Goal: Task Accomplishment & Management: Manage account settings

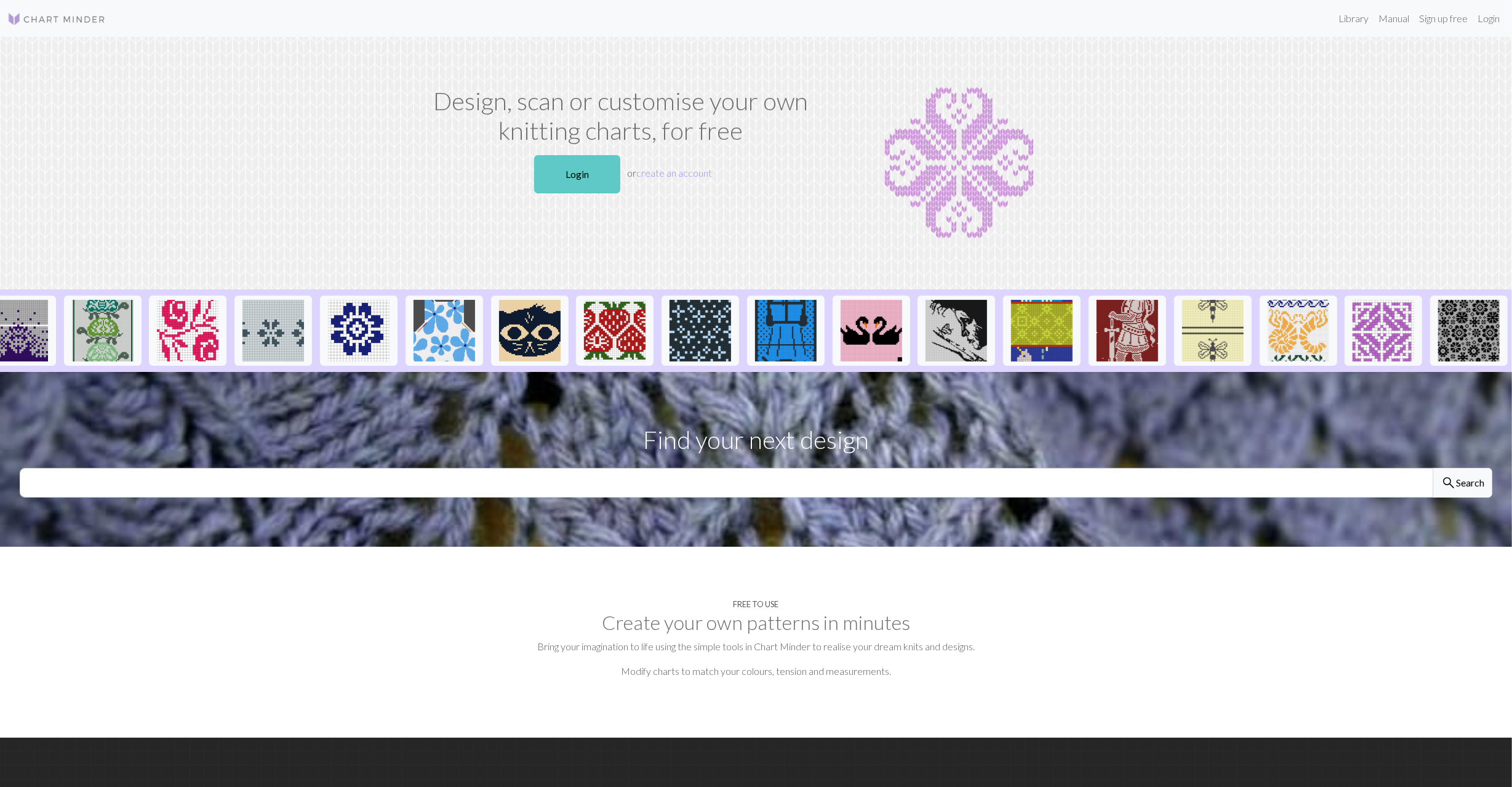
click at [580, 168] on link "Login" at bounding box center [577, 174] width 86 height 38
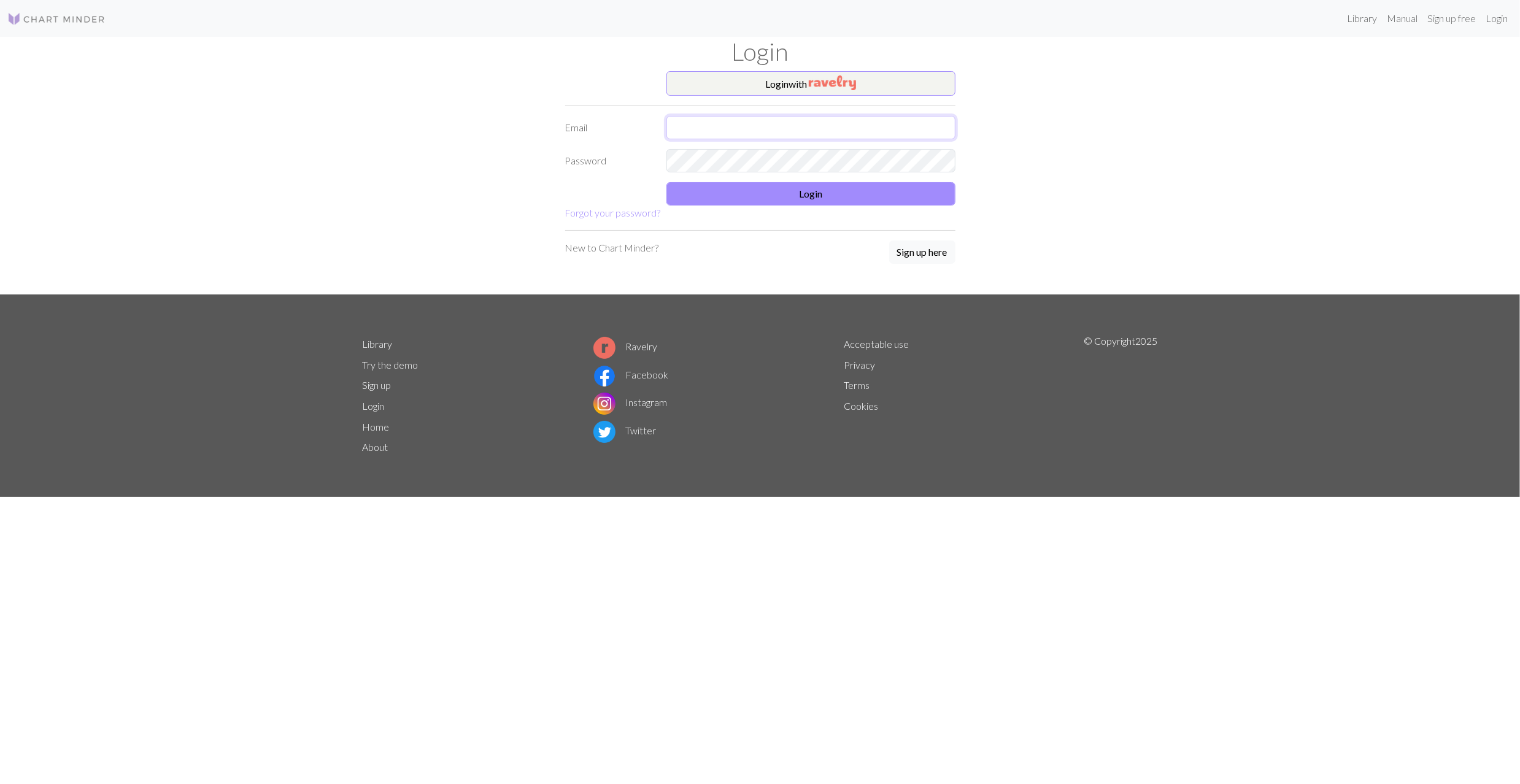
click at [758, 122] on input "text" at bounding box center [811, 127] width 289 height 23
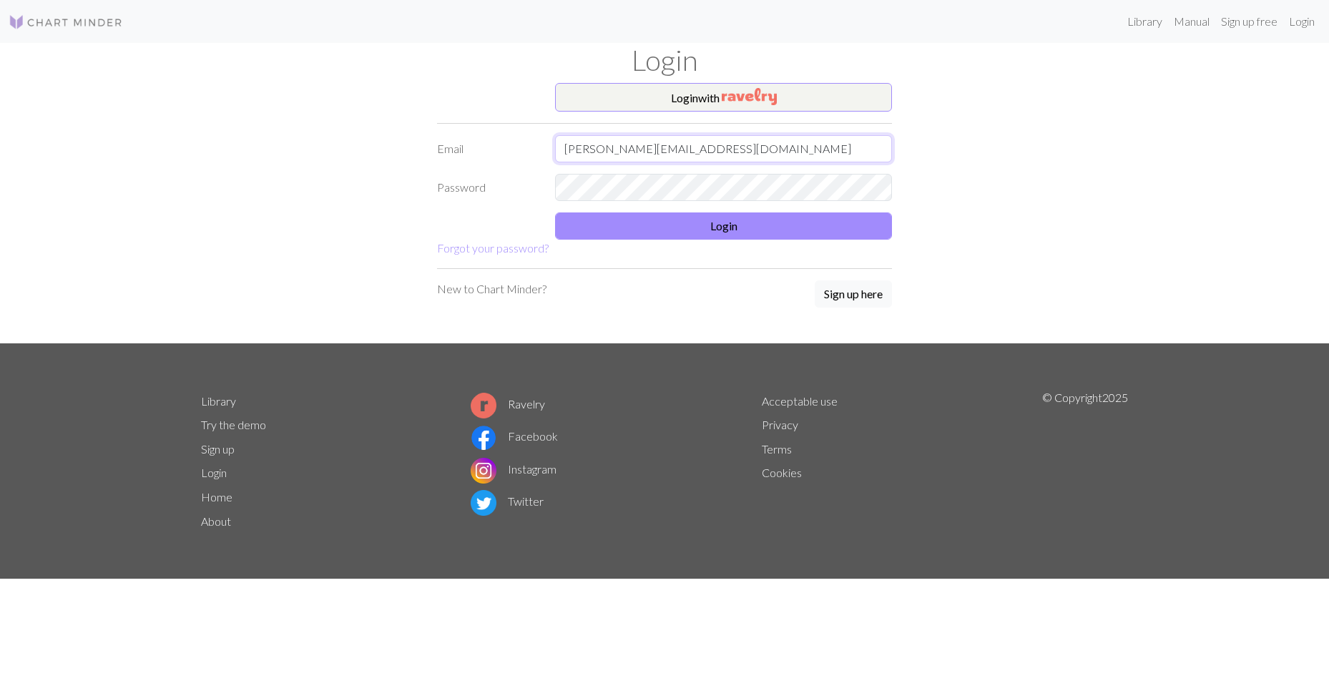
type input "[PERSON_NAME][EMAIL_ADDRESS][DOMAIN_NAME]"
drag, startPoint x: 29, startPoint y: 330, endPoint x: 57, endPoint y: 333, distance: 28.0
click at [36, 333] on div "Library Manual Sign up free Login Login Login with Email [PERSON_NAME][EMAIL_AD…" at bounding box center [664, 343] width 1329 height 686
click at [671, 235] on button "Login" at bounding box center [723, 225] width 337 height 27
click at [677, 209] on form "Login with Email [PERSON_NAME][EMAIL_ADDRESS][DOMAIN_NAME] Password Login Forgo…" at bounding box center [664, 170] width 455 height 174
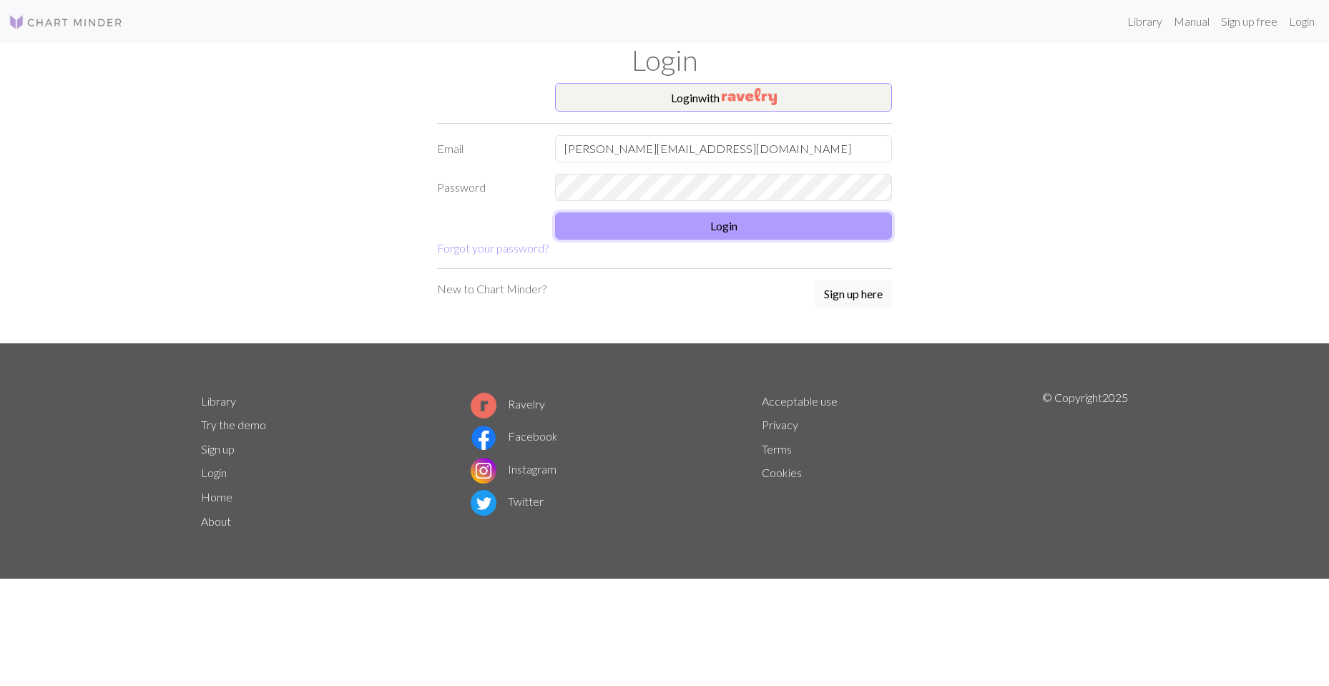
click at [697, 221] on button "Login" at bounding box center [723, 225] width 337 height 27
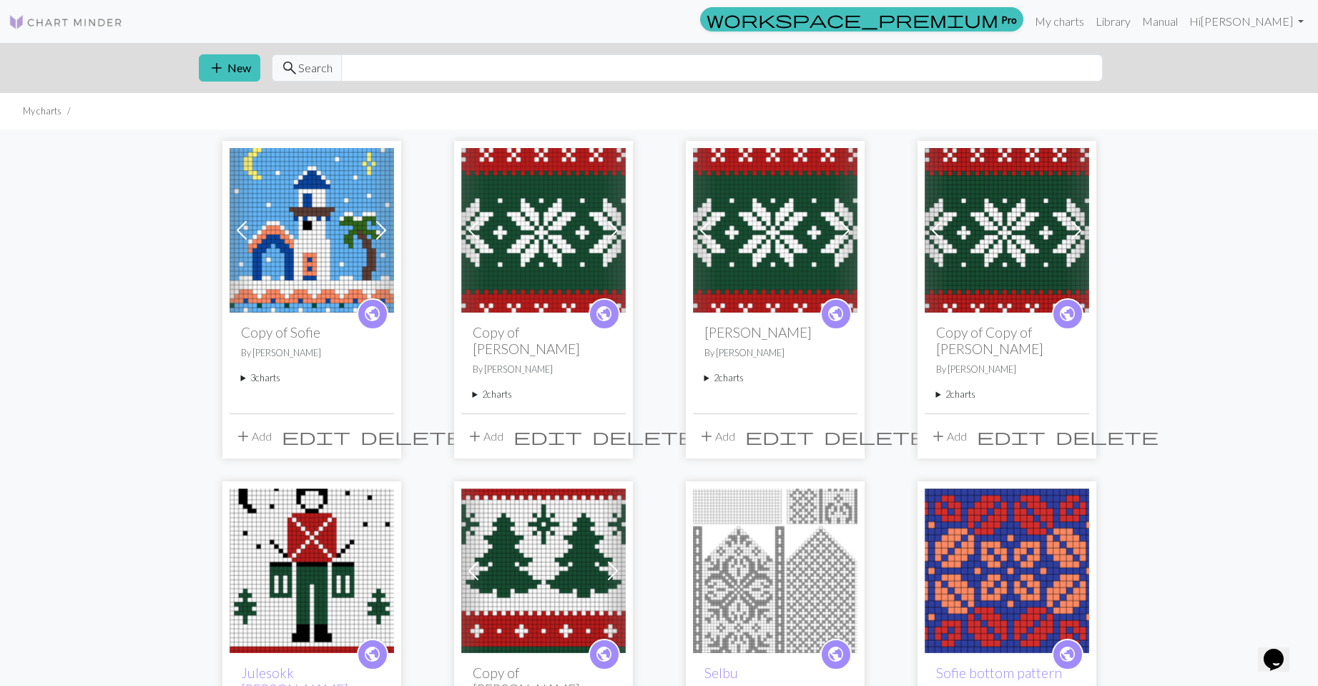
click at [835, 314] on span "public" at bounding box center [836, 314] width 18 height 22
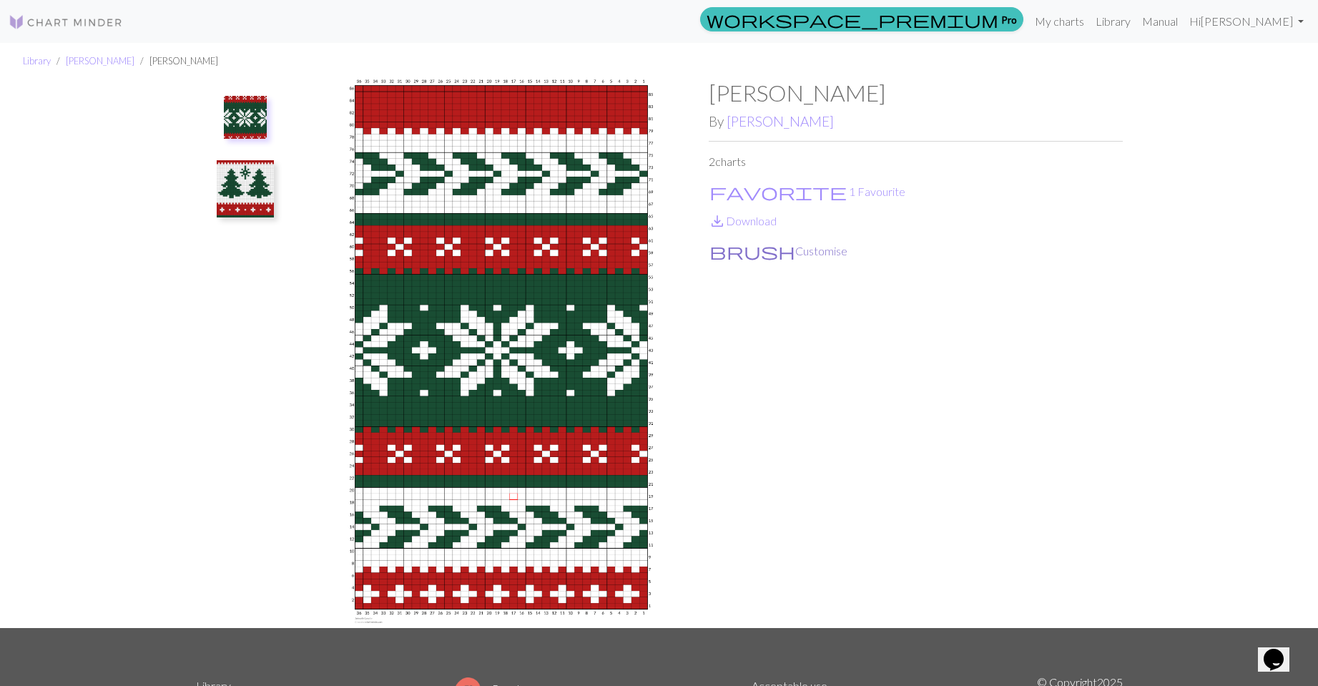
click at [758, 260] on button "brush Customise" at bounding box center [778, 251] width 139 height 19
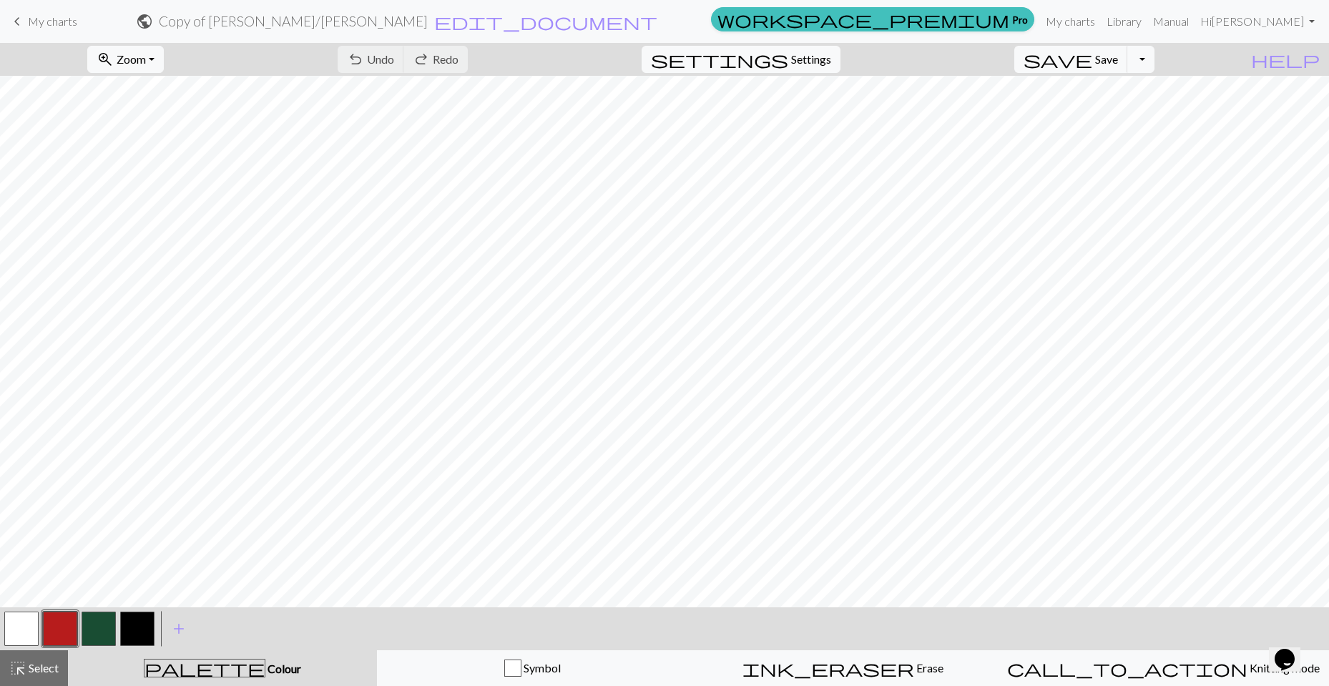
click at [16, 28] on span "keyboard_arrow_left" at bounding box center [17, 21] width 17 height 20
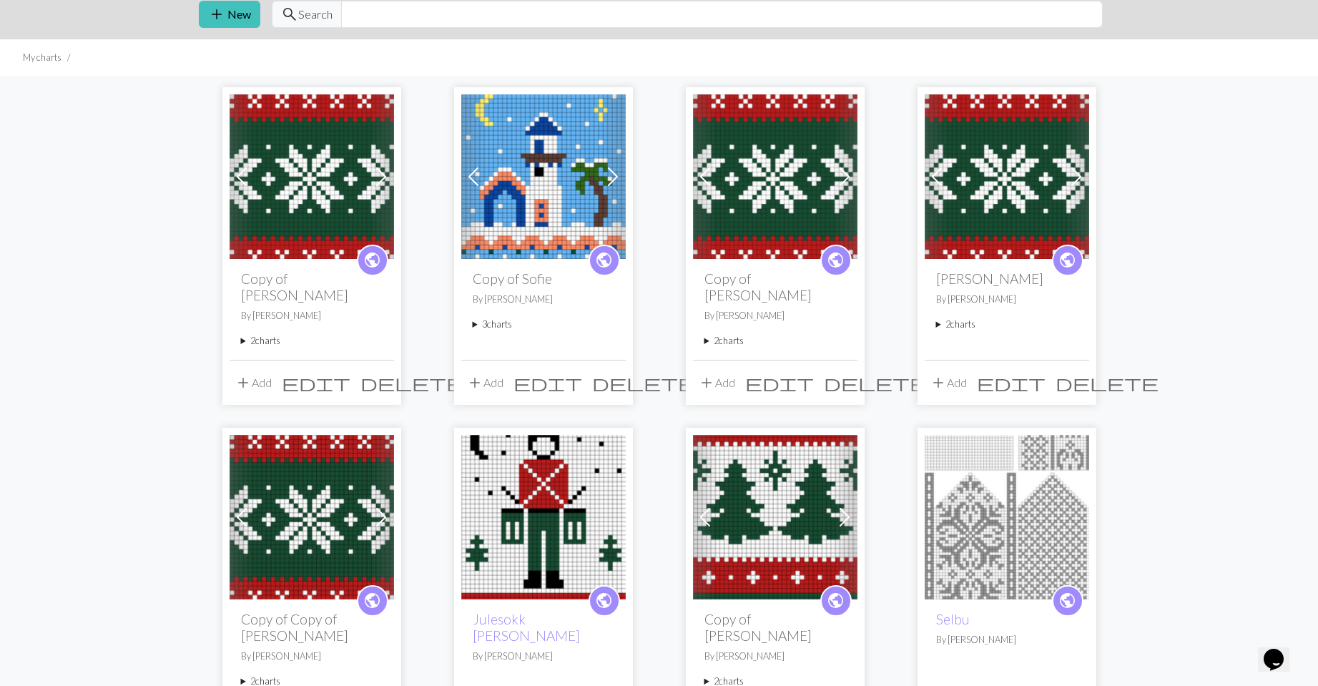
scroll to position [143, 0]
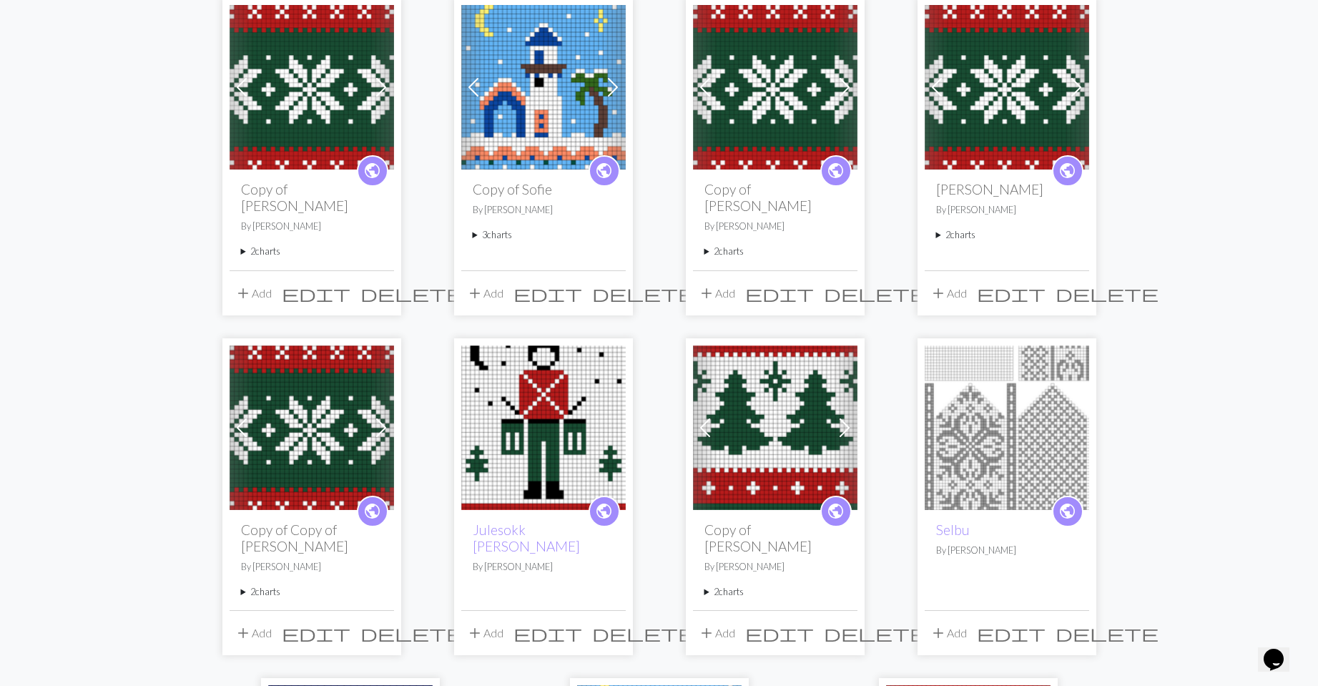
click at [0, 454] on div "Previous Next public Copy of [PERSON_NAME] By [PERSON_NAME] 2 charts [PERSON_NA…" at bounding box center [659, 488] width 1318 height 1004
click at [732, 245] on summary "2 charts" at bounding box center [776, 252] width 142 height 14
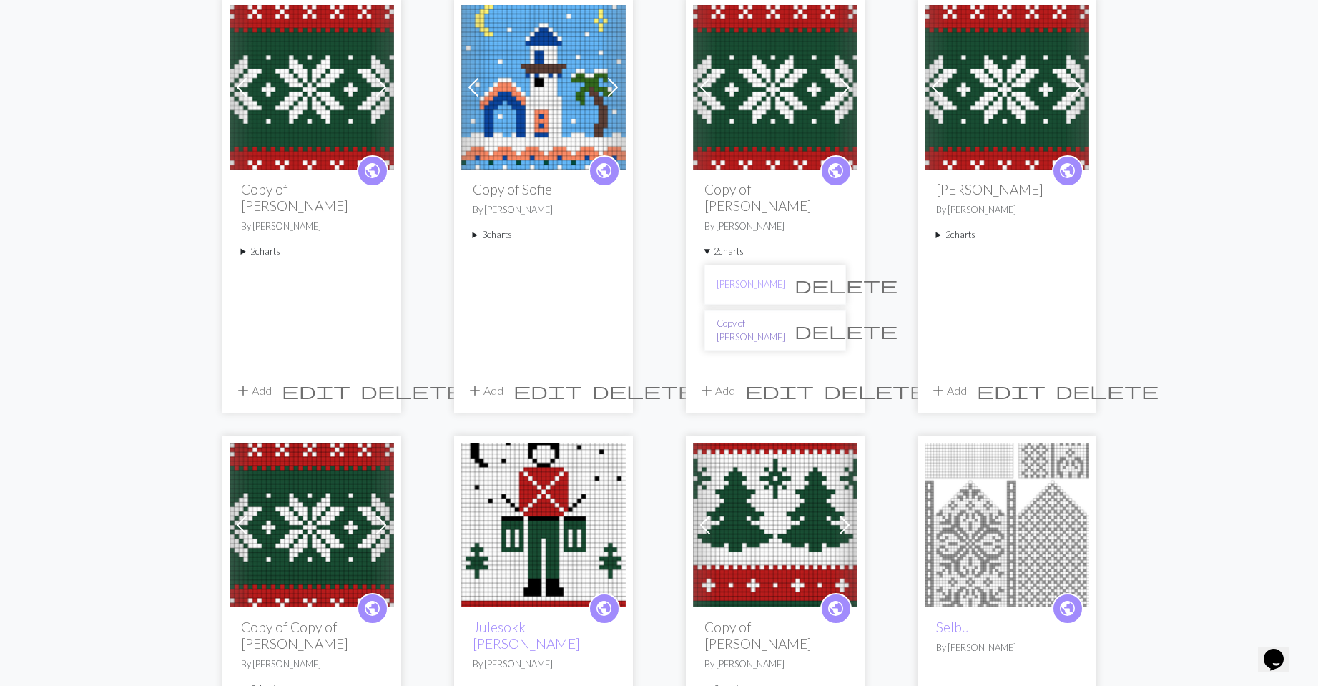
click at [742, 317] on link "Copy of [PERSON_NAME]" at bounding box center [751, 330] width 69 height 27
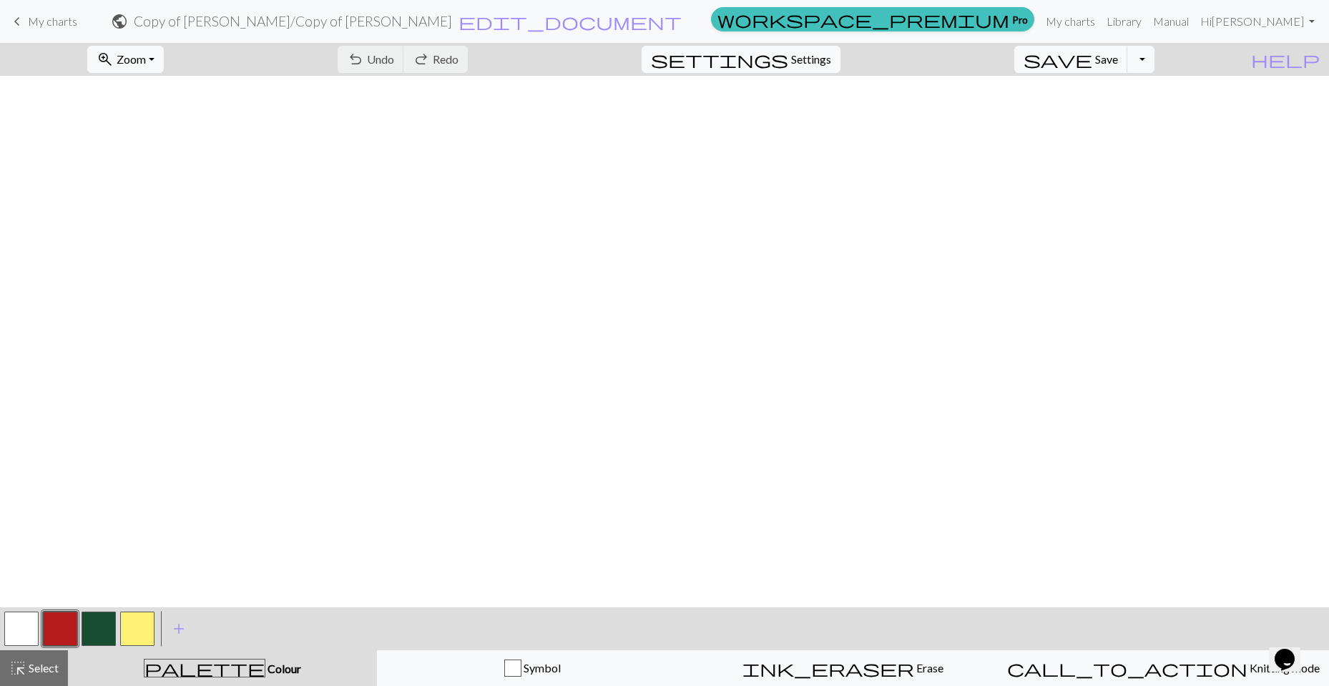
scroll to position [572, 0]
click at [29, 17] on span "My charts" at bounding box center [52, 21] width 49 height 14
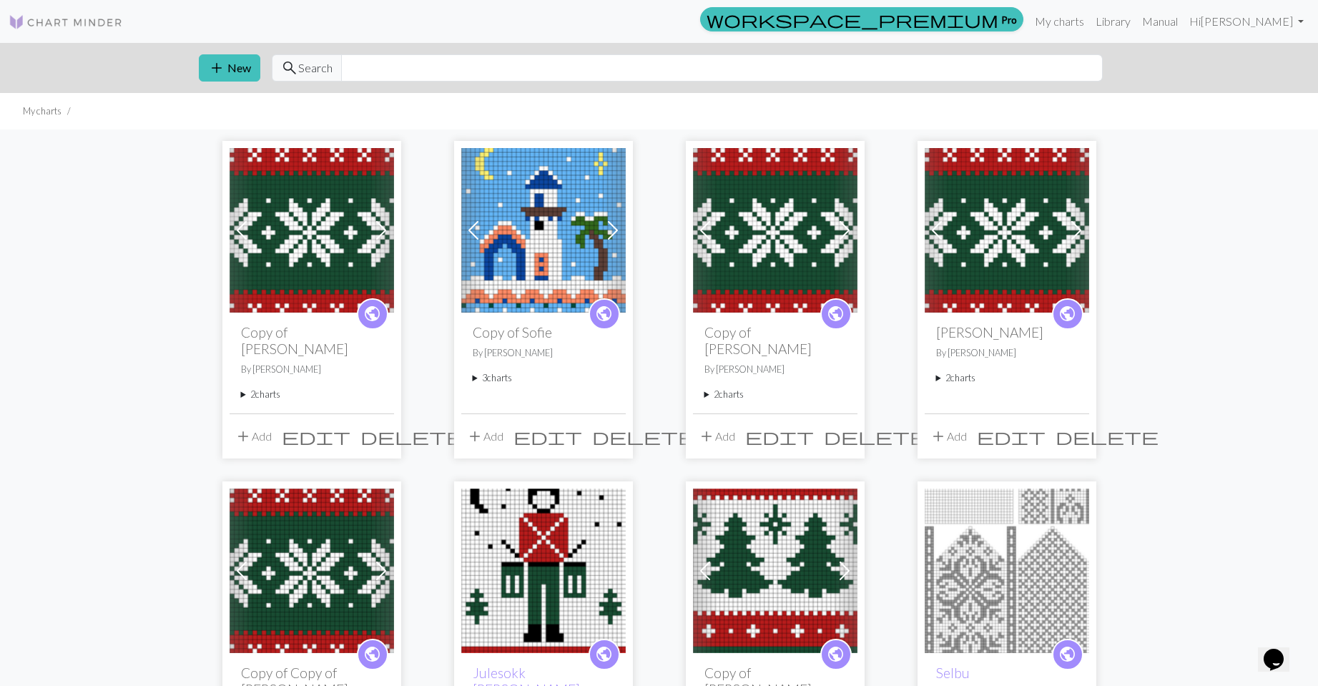
click at [705, 388] on summary "2 charts" at bounding box center [776, 395] width 142 height 14
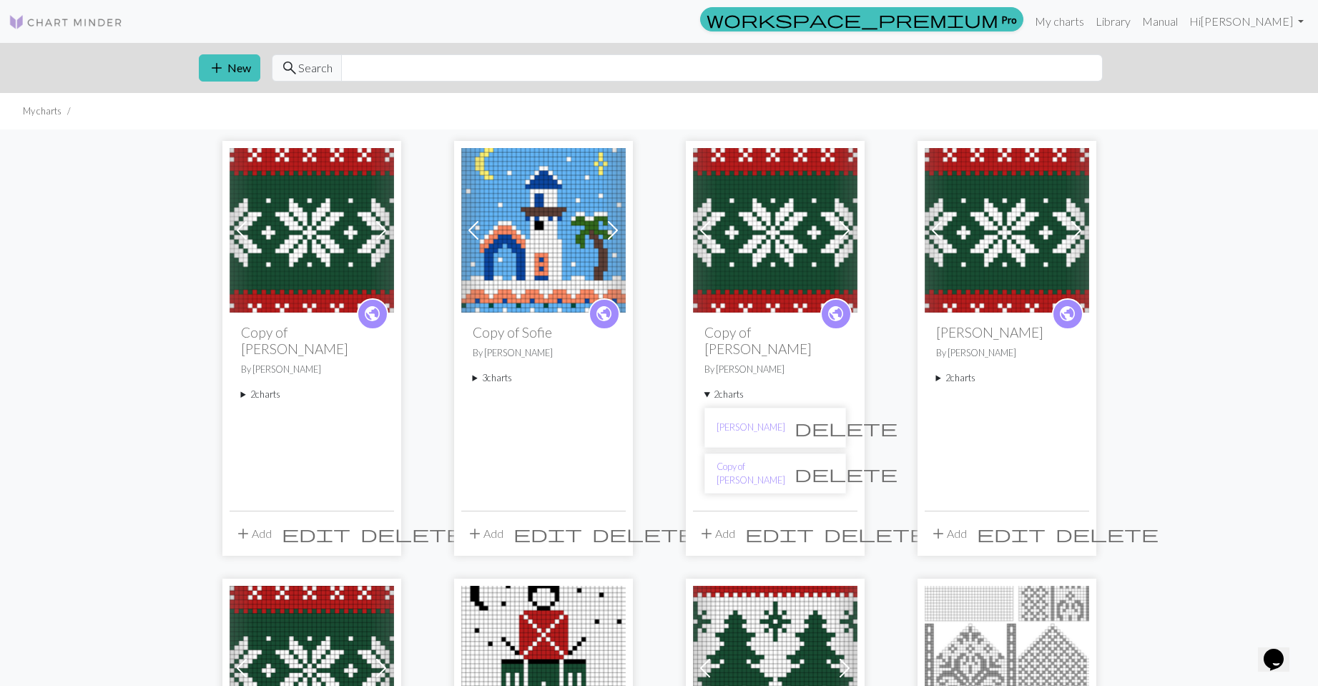
click at [283, 388] on summary "2 charts" at bounding box center [312, 395] width 142 height 14
click at [285, 421] on link "[PERSON_NAME]" at bounding box center [287, 428] width 69 height 14
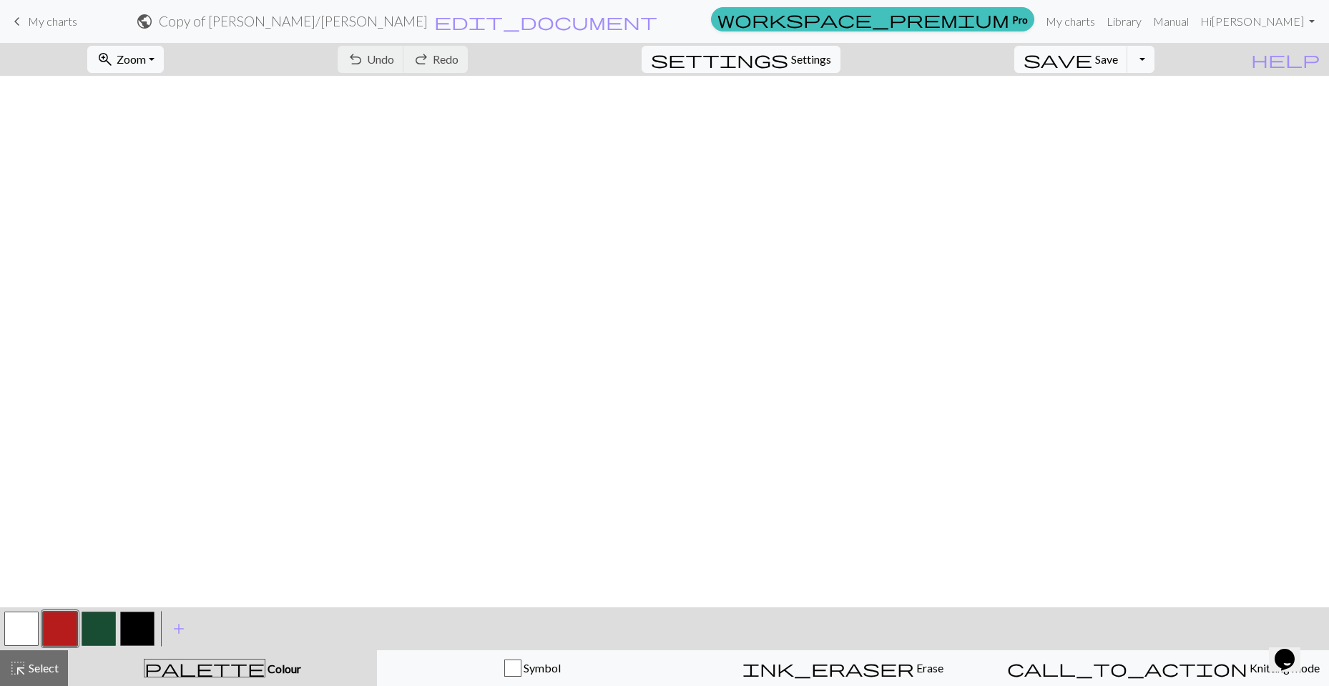
scroll to position [774, 0]
click at [50, 30] on link "keyboard_arrow_left My charts" at bounding box center [43, 21] width 69 height 24
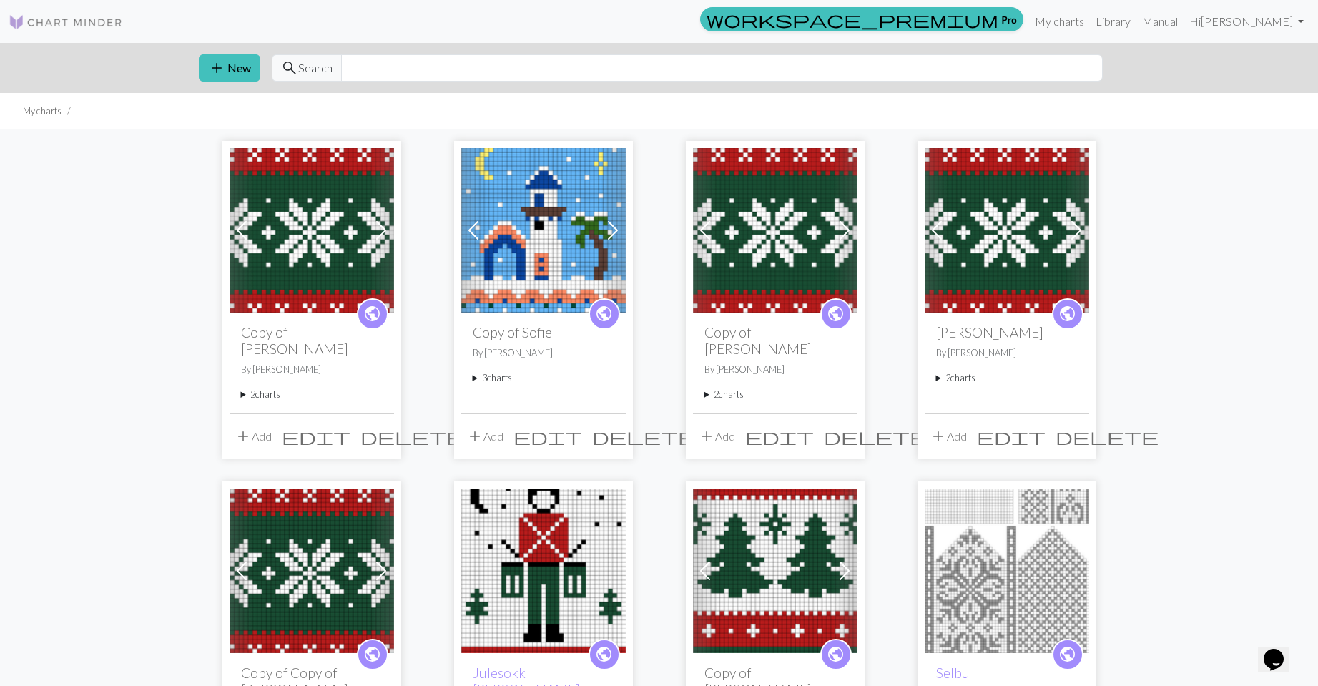
click at [264, 388] on summary "2 charts" at bounding box center [312, 395] width 142 height 14
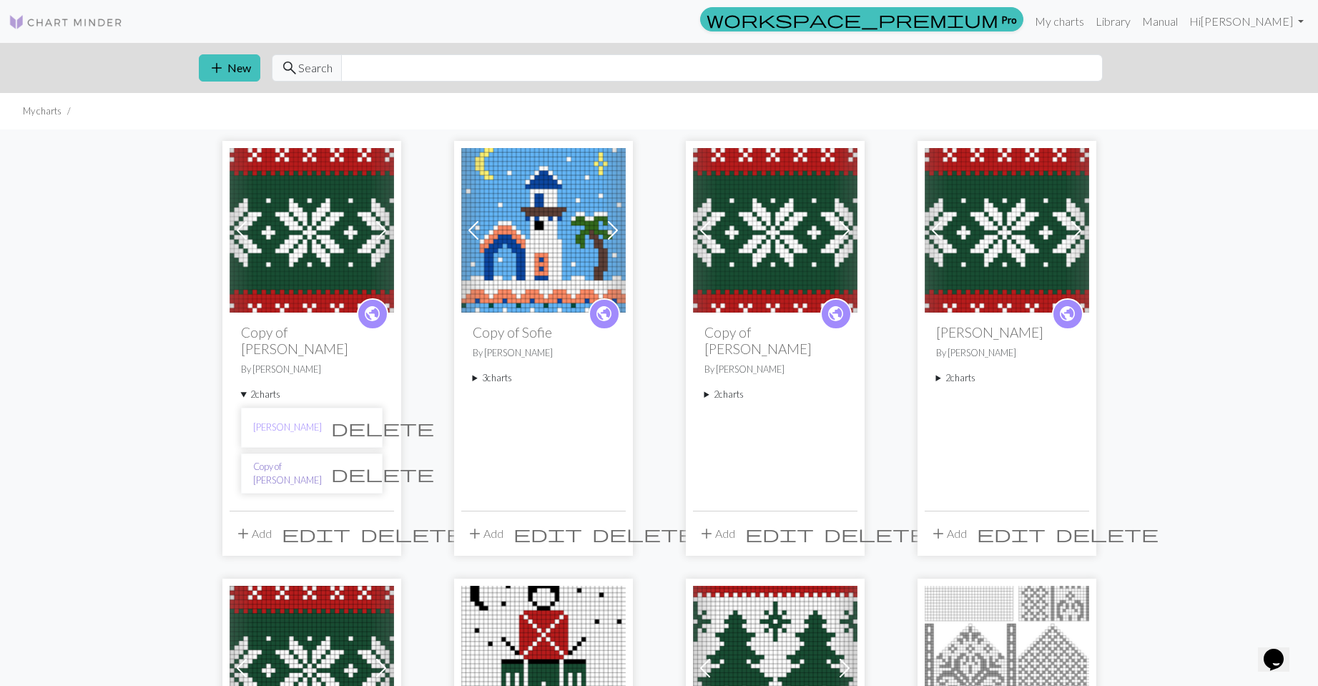
click at [283, 460] on link "Copy of [PERSON_NAME]" at bounding box center [287, 473] width 69 height 27
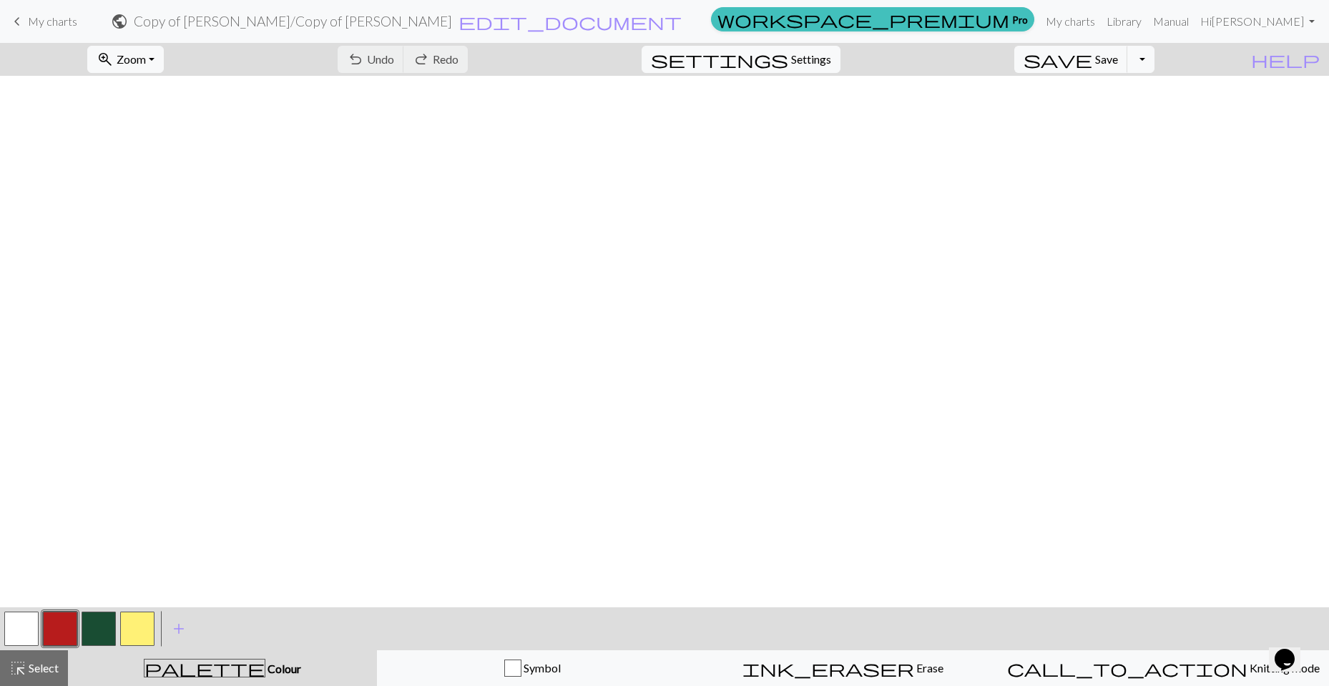
scroll to position [644, 0]
click at [58, 19] on span "My charts" at bounding box center [52, 21] width 49 height 14
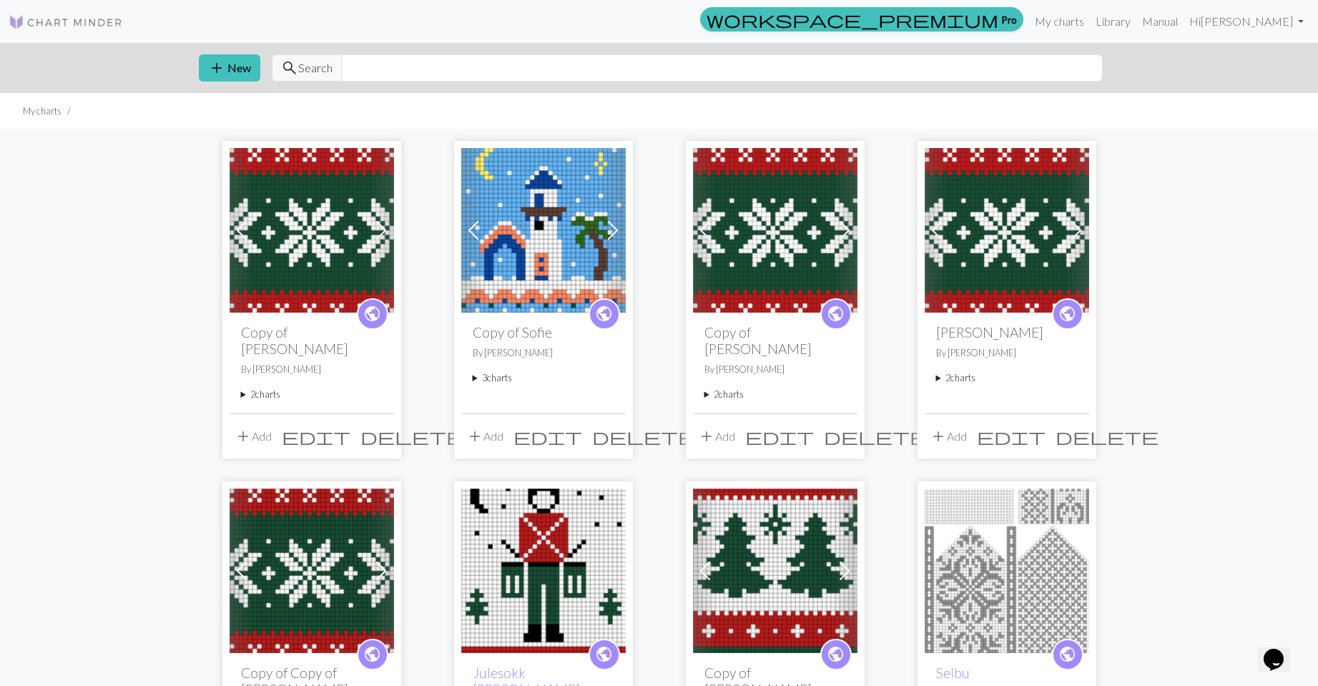
click at [478, 388] on div "public Copy of Sofie By [PERSON_NAME] 3 charts Sofie delete Copy of Sofie delet…" at bounding box center [543, 363] width 165 height 100
click at [499, 382] on summary "3 charts" at bounding box center [544, 378] width 142 height 14
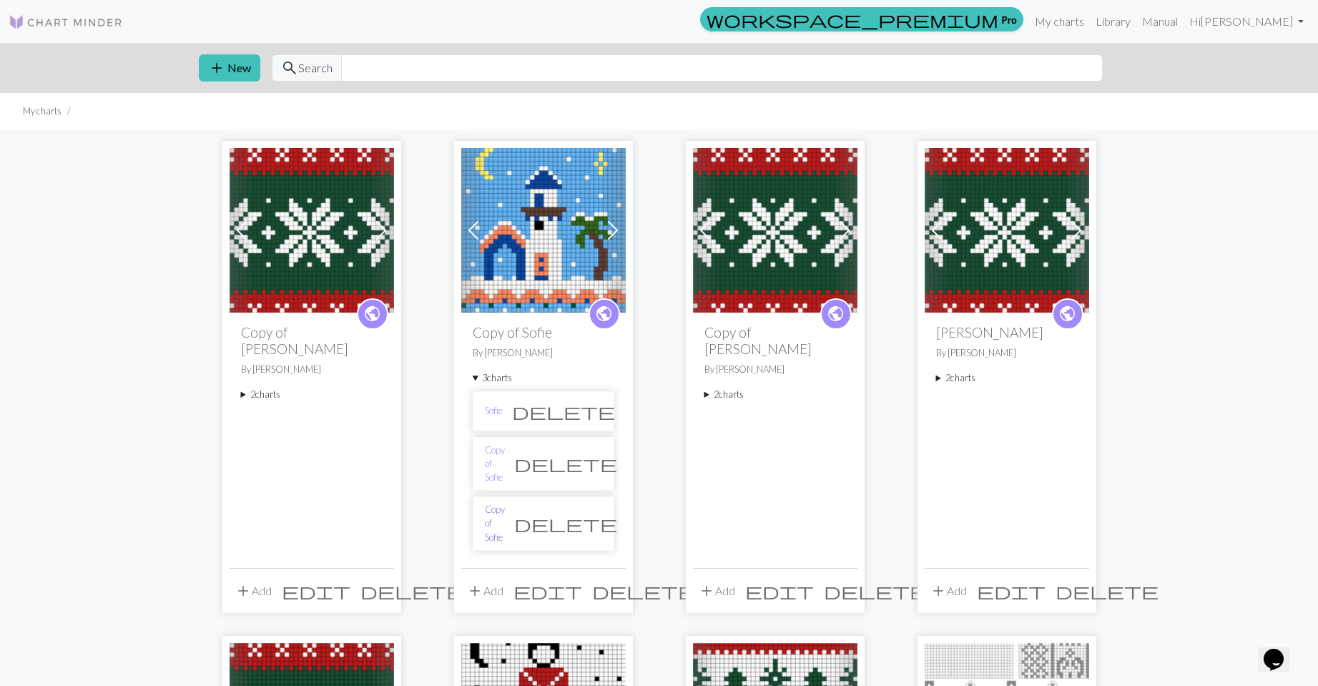
click at [505, 506] on link "Copy of Sofie" at bounding box center [495, 523] width 20 height 41
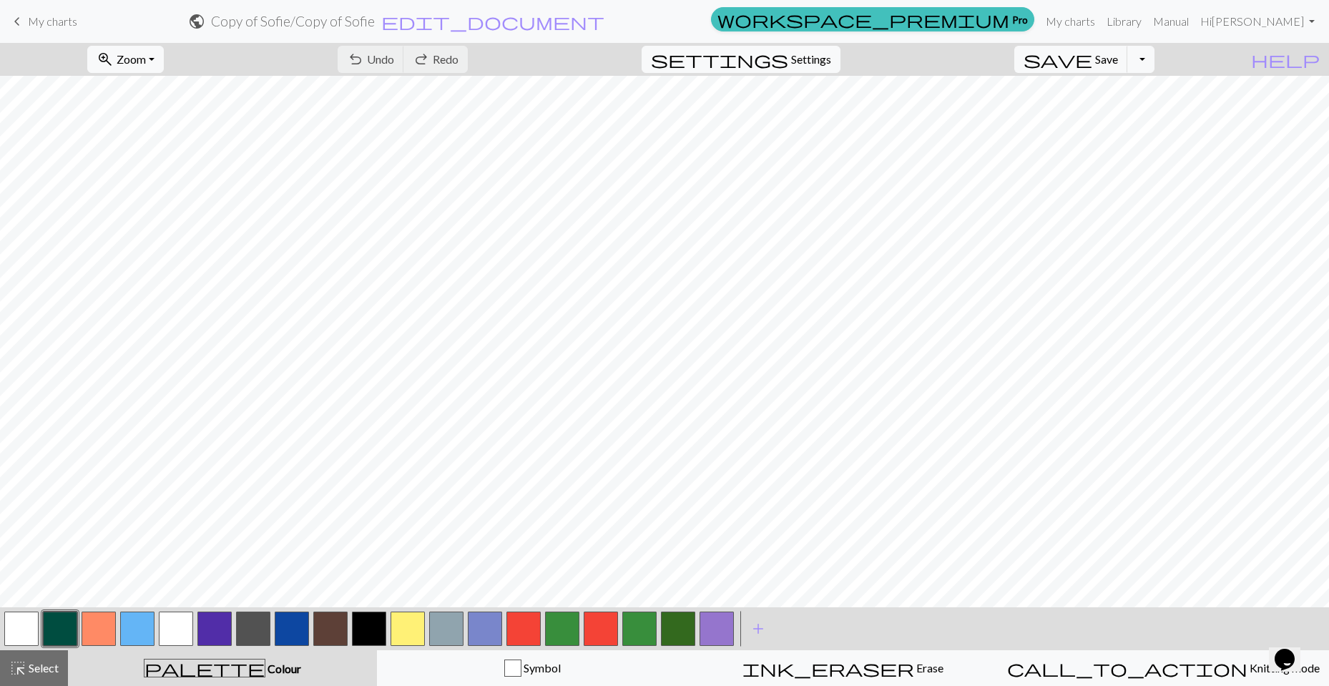
scroll to position [917, 0]
drag, startPoint x: 42, startPoint y: 32, endPoint x: 36, endPoint y: 26, distance: 8.1
click at [40, 32] on link "keyboard_arrow_left My charts" at bounding box center [43, 21] width 69 height 24
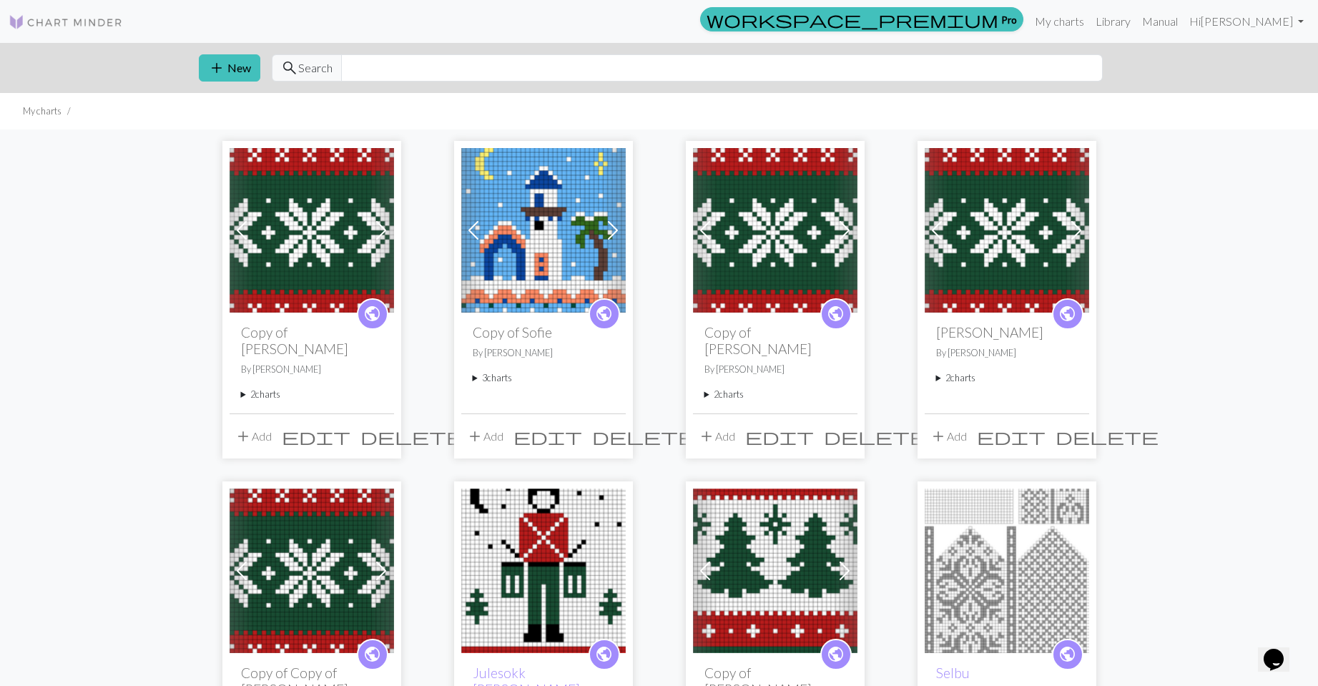
click at [491, 380] on summary "3 charts" at bounding box center [544, 378] width 142 height 14
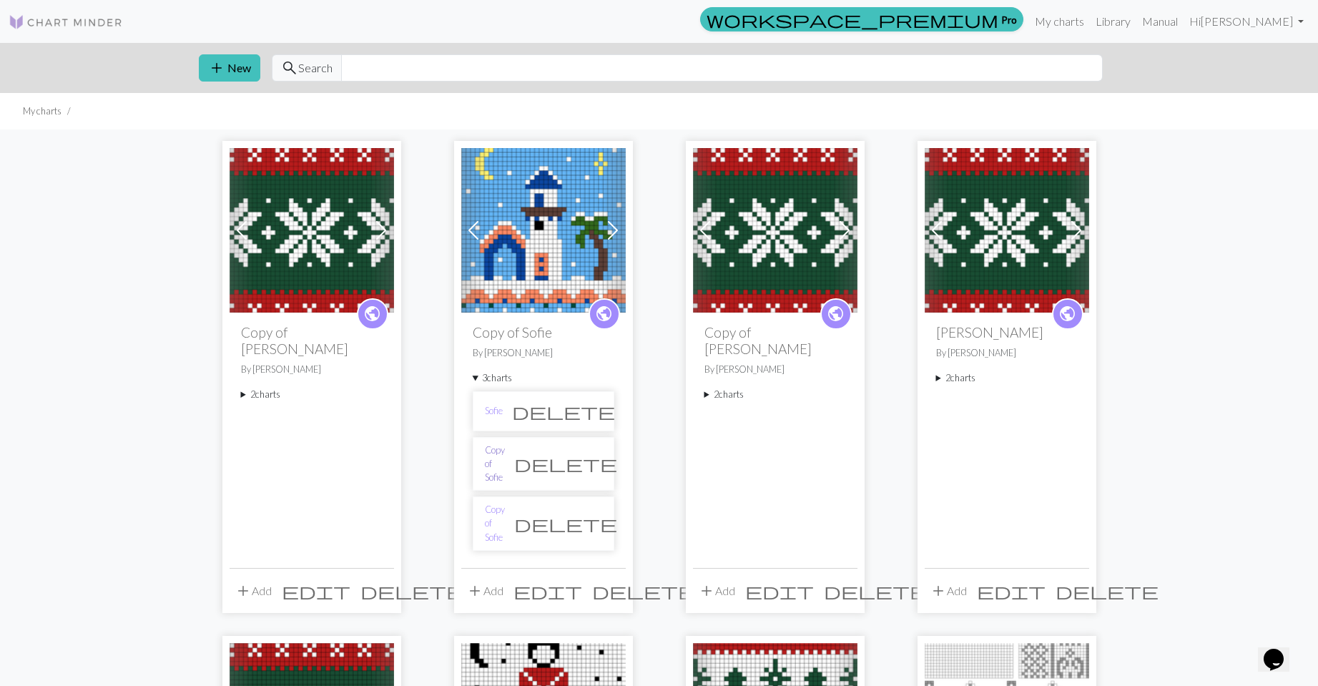
click at [505, 454] on link "Copy of Sofie" at bounding box center [495, 463] width 20 height 41
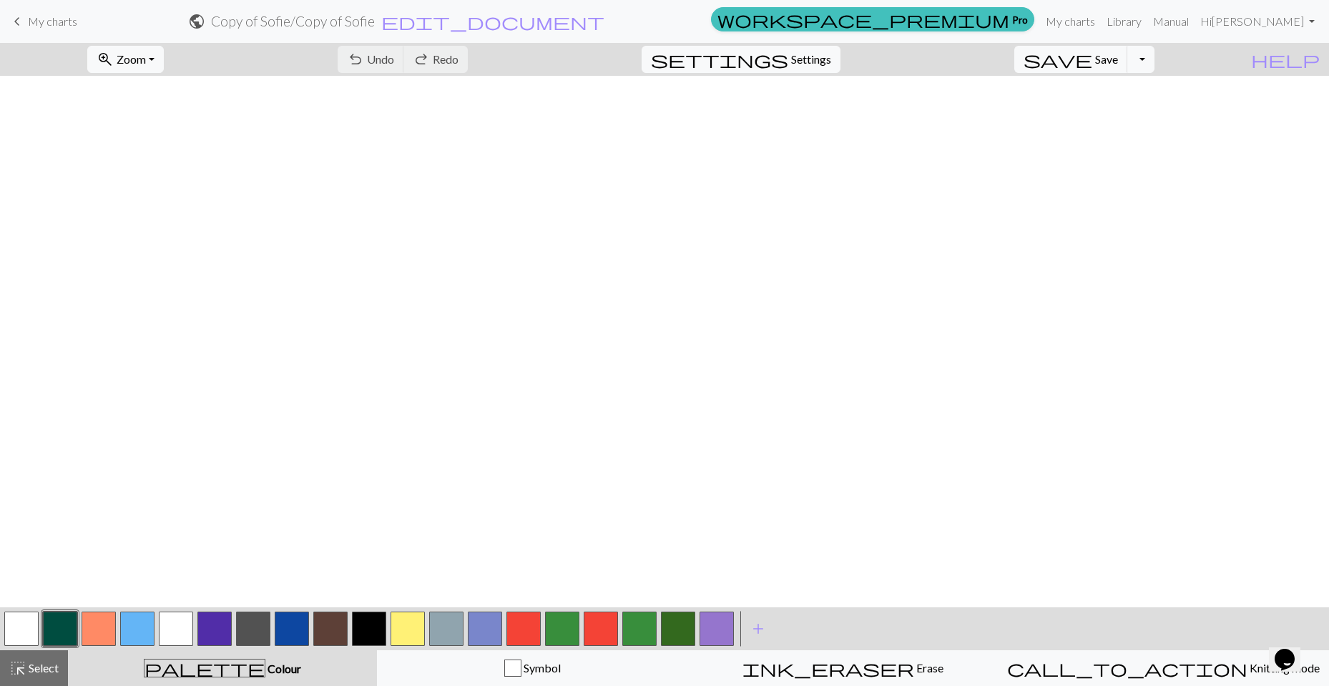
scroll to position [572, 0]
click at [42, 19] on span "My charts" at bounding box center [52, 21] width 49 height 14
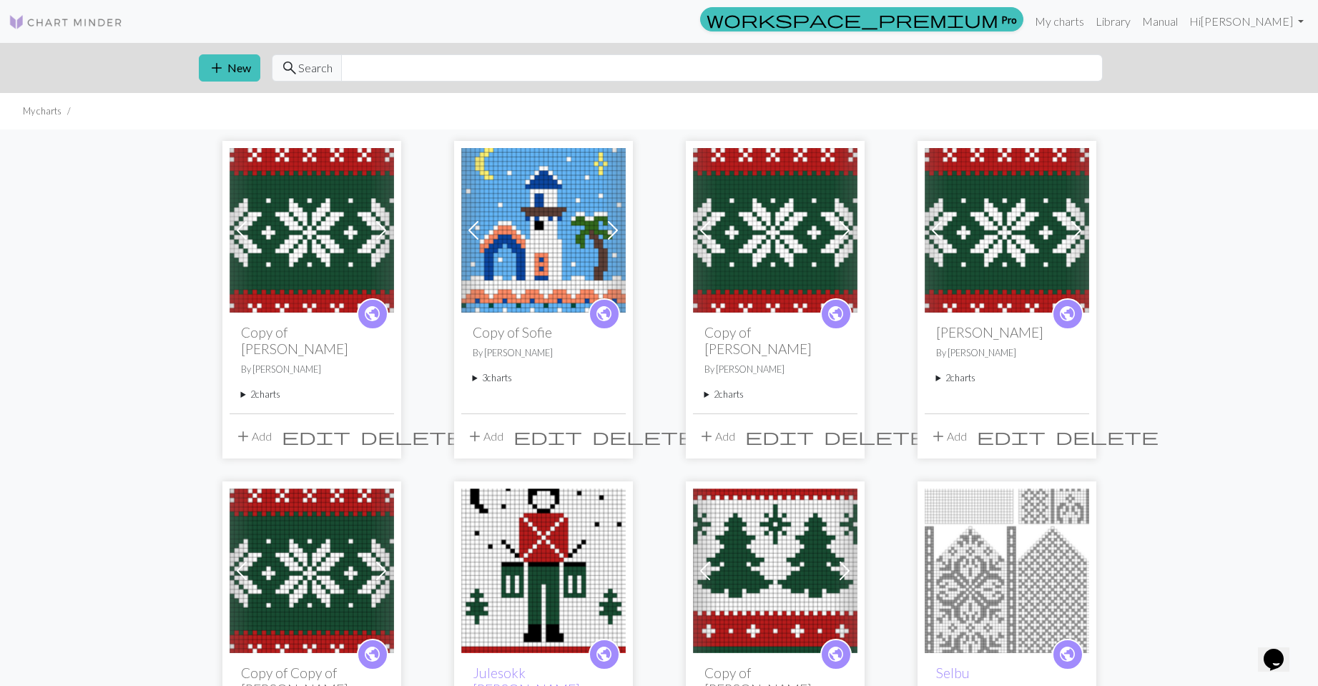
click at [956, 382] on summary "2 charts" at bounding box center [1007, 378] width 142 height 14
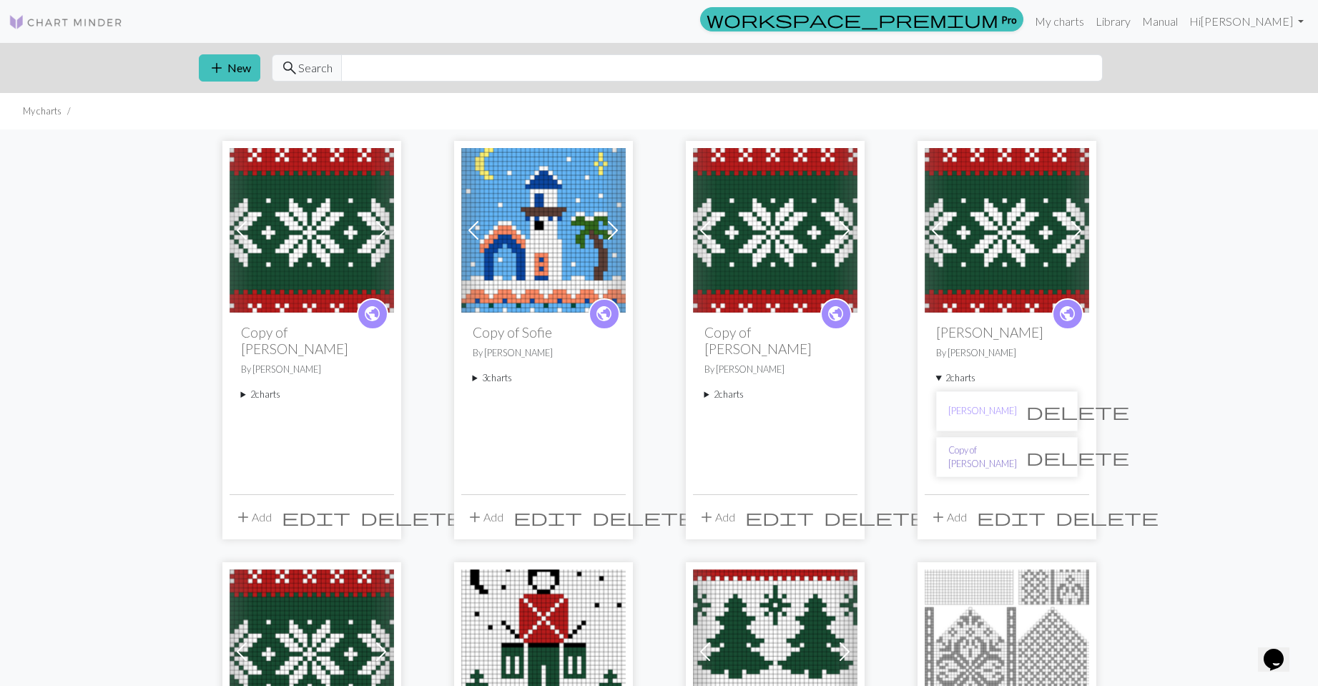
click at [972, 461] on link "Copy of [PERSON_NAME]" at bounding box center [982, 456] width 69 height 27
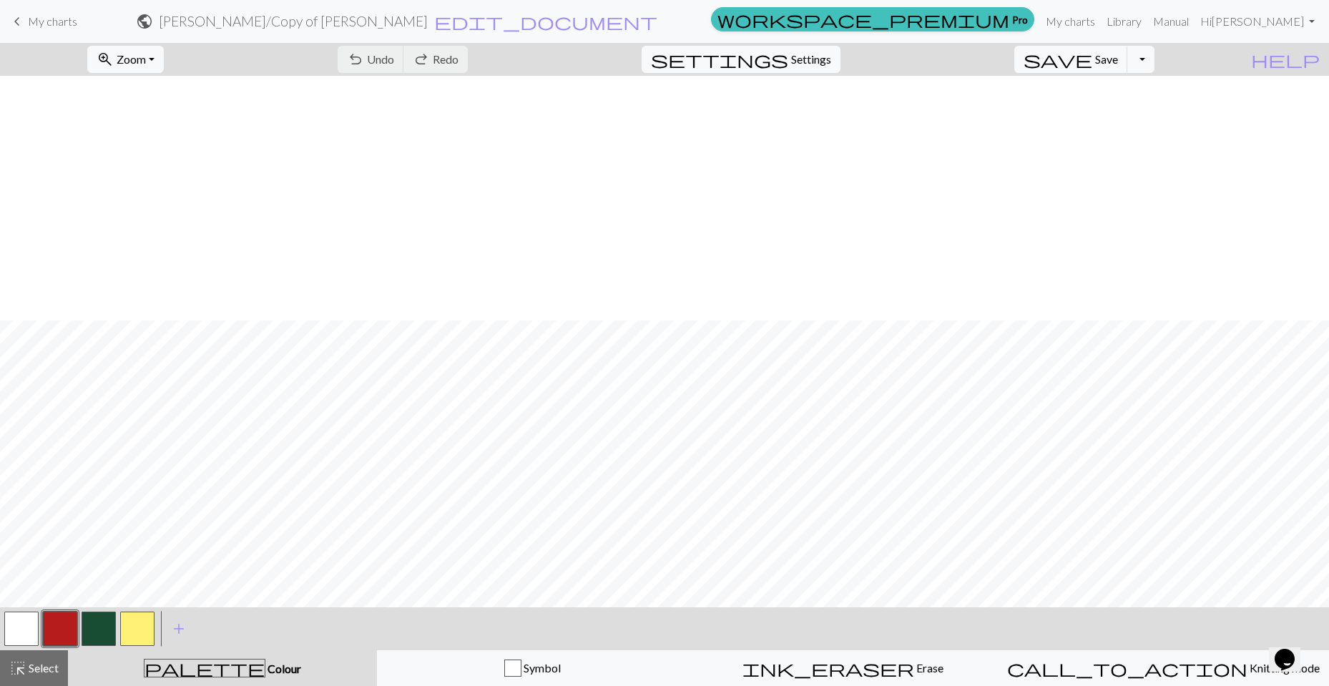
scroll to position [888, 0]
click at [49, 31] on link "keyboard_arrow_left My charts" at bounding box center [43, 21] width 69 height 24
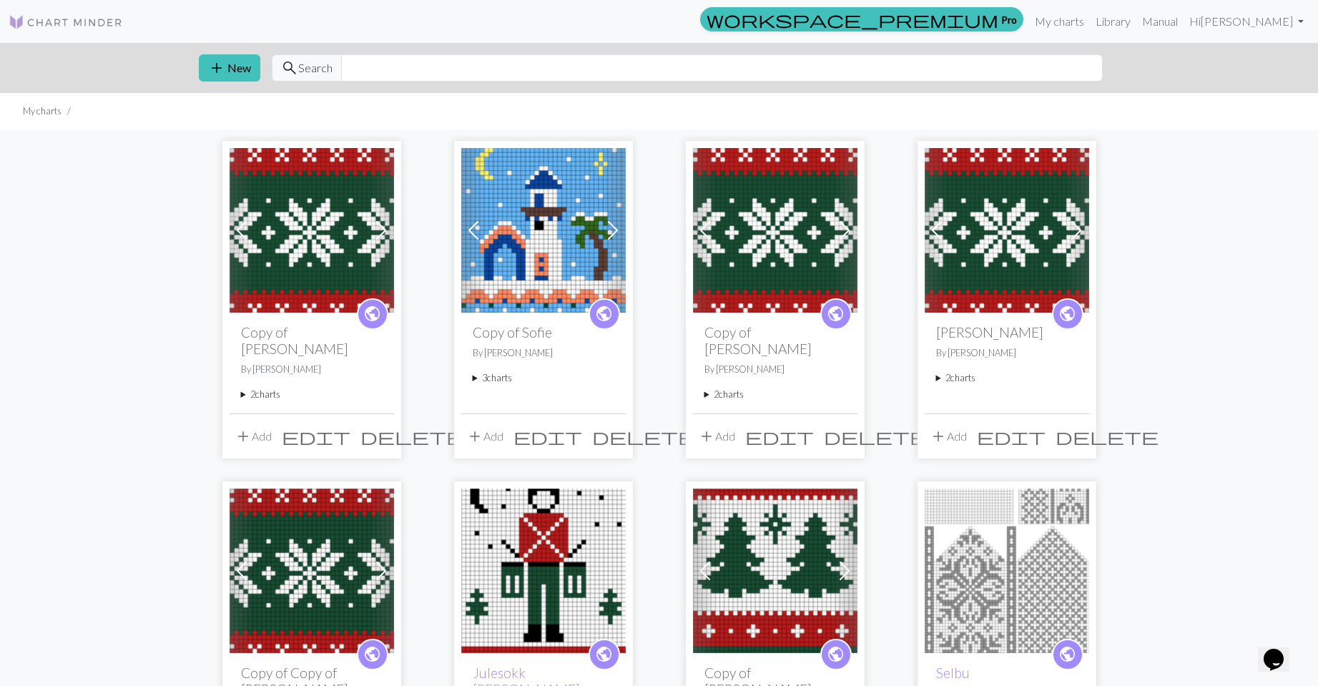
click at [965, 379] on summary "2 charts" at bounding box center [1007, 378] width 142 height 14
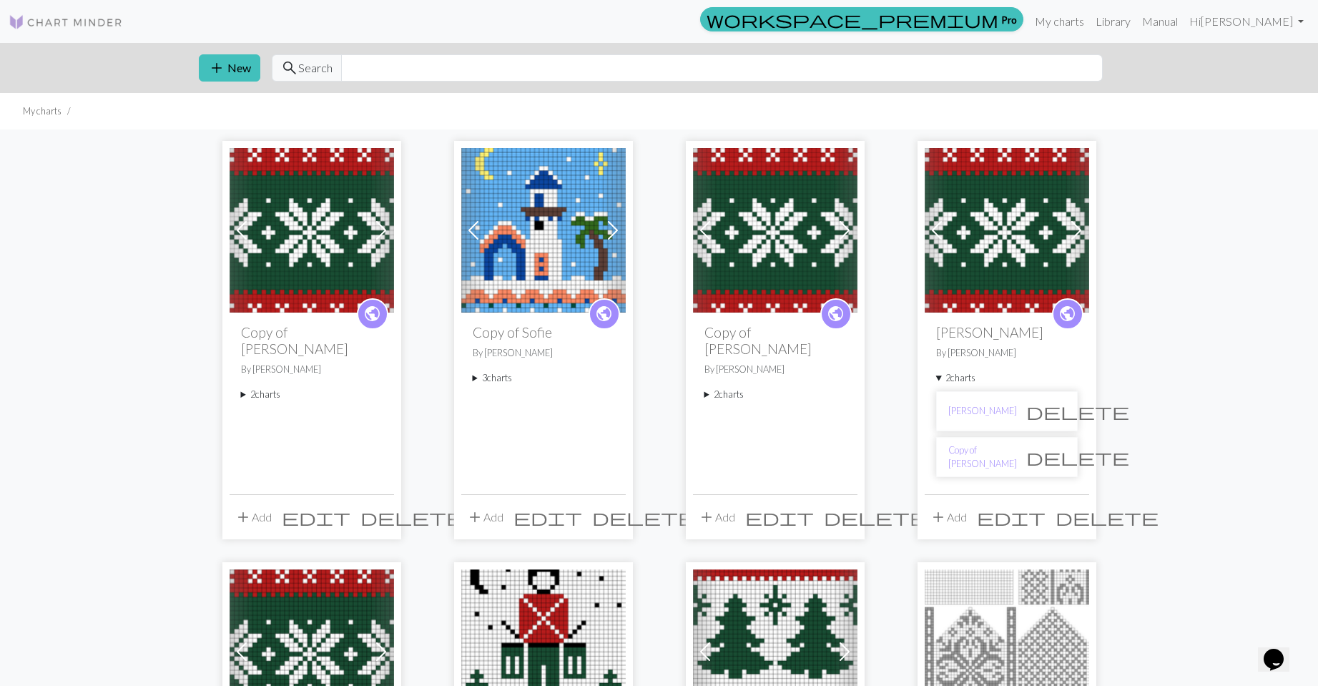
click at [977, 418] on li "[PERSON_NAME] delete" at bounding box center [1007, 411] width 142 height 40
click at [980, 405] on link "[PERSON_NAME]" at bounding box center [982, 411] width 69 height 14
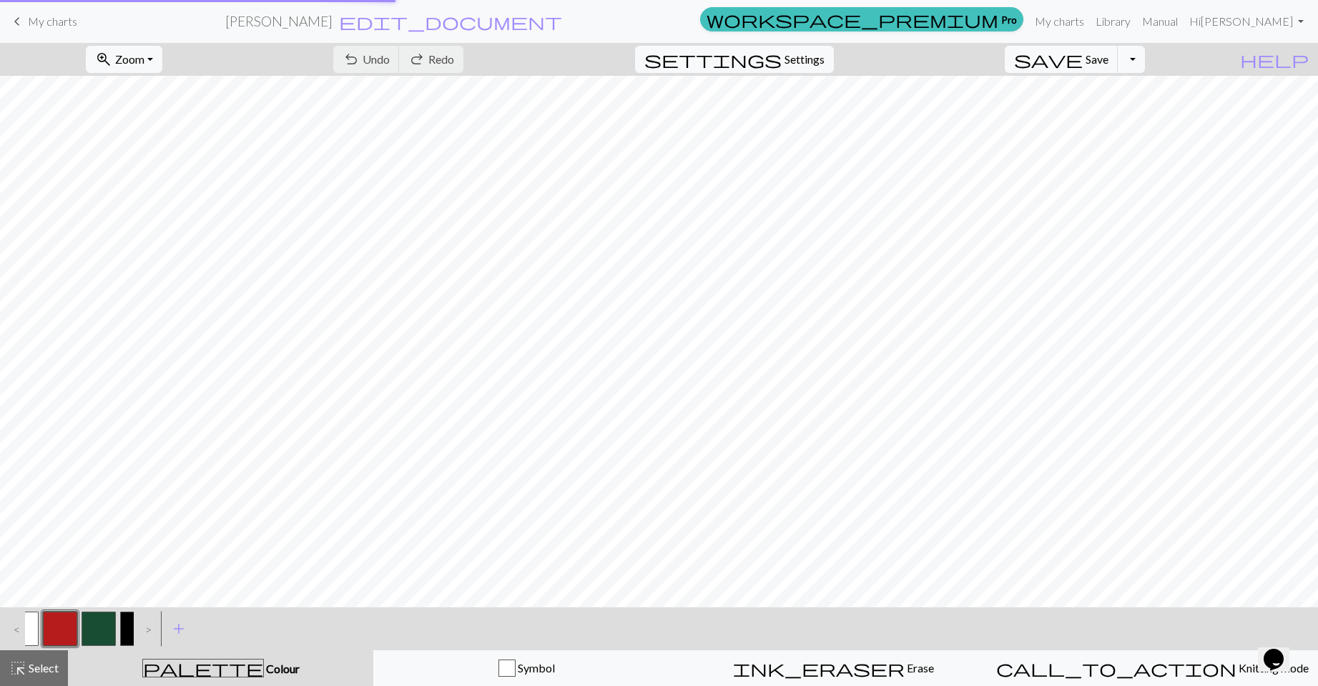
click at [0, 266] on div "Found unsaved changes We found some unsaved changes for this chart. Click on 'R…" at bounding box center [659, 343] width 1318 height 686
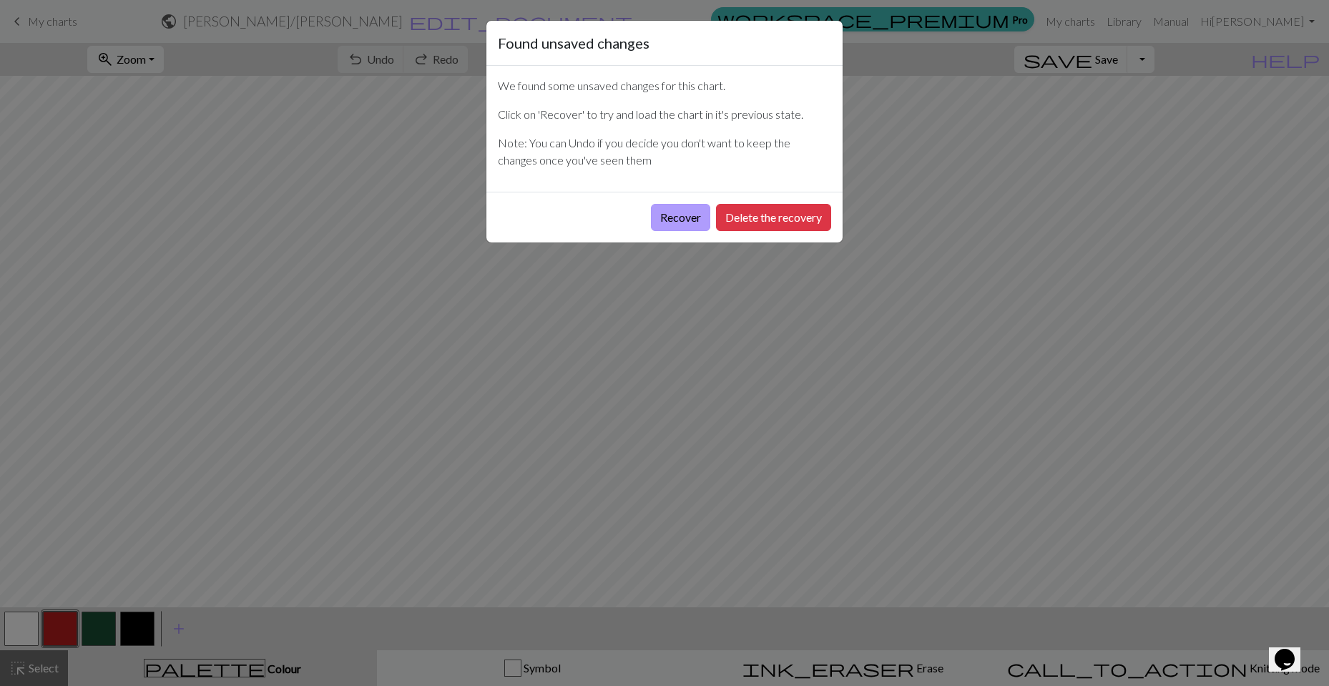
click at [668, 214] on button "Recover" at bounding box center [680, 217] width 59 height 27
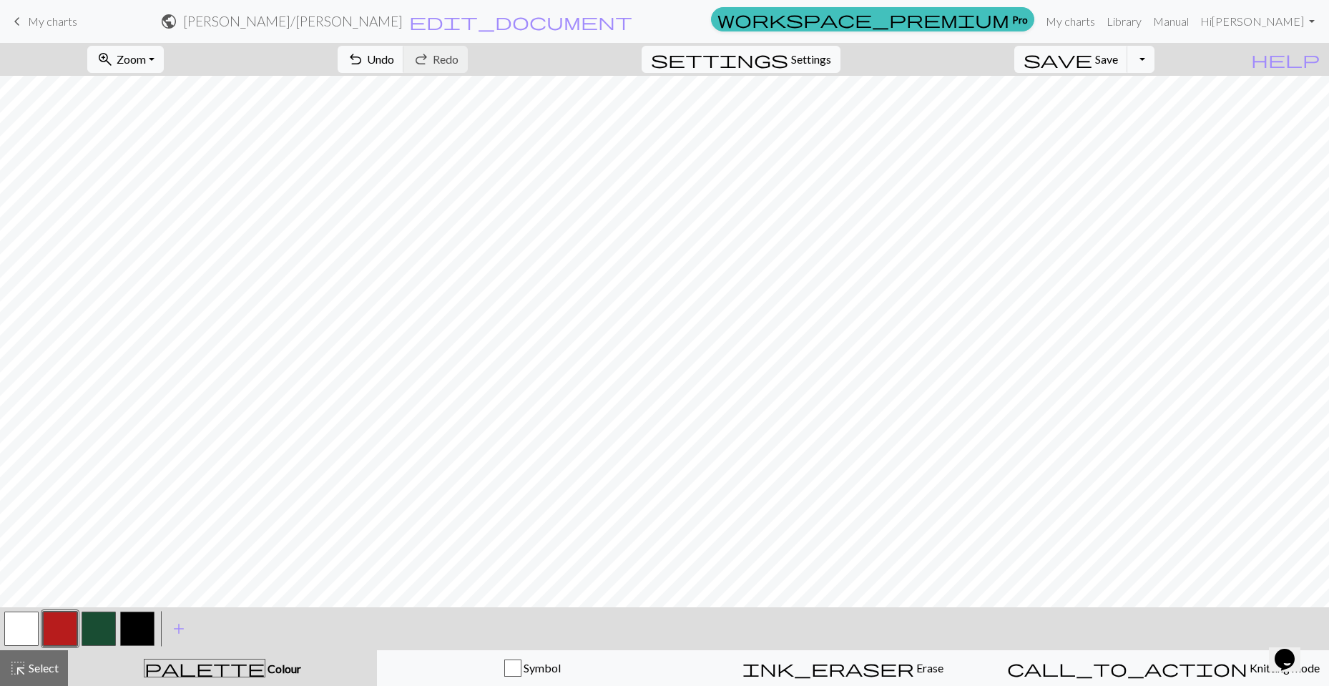
click at [46, 27] on span "My charts" at bounding box center [52, 21] width 49 height 14
click at [51, 19] on span "My charts" at bounding box center [52, 21] width 49 height 14
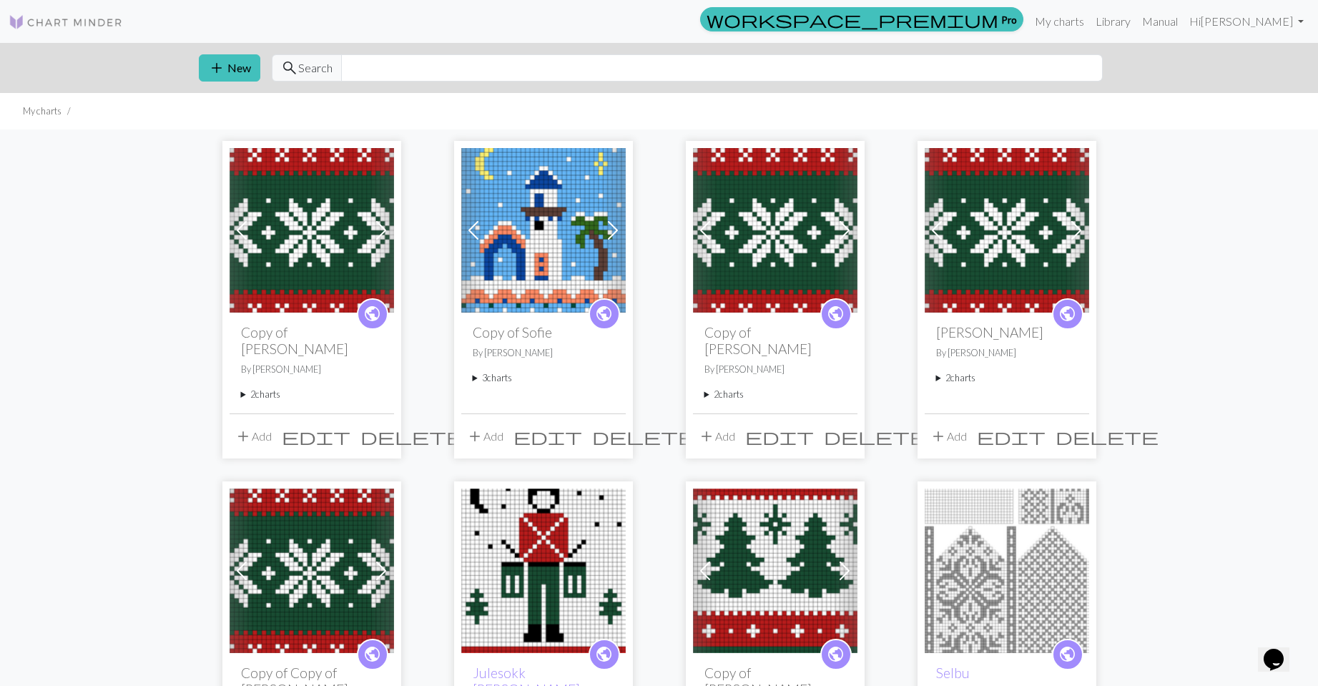
click at [954, 375] on summary "2 charts" at bounding box center [1007, 378] width 142 height 14
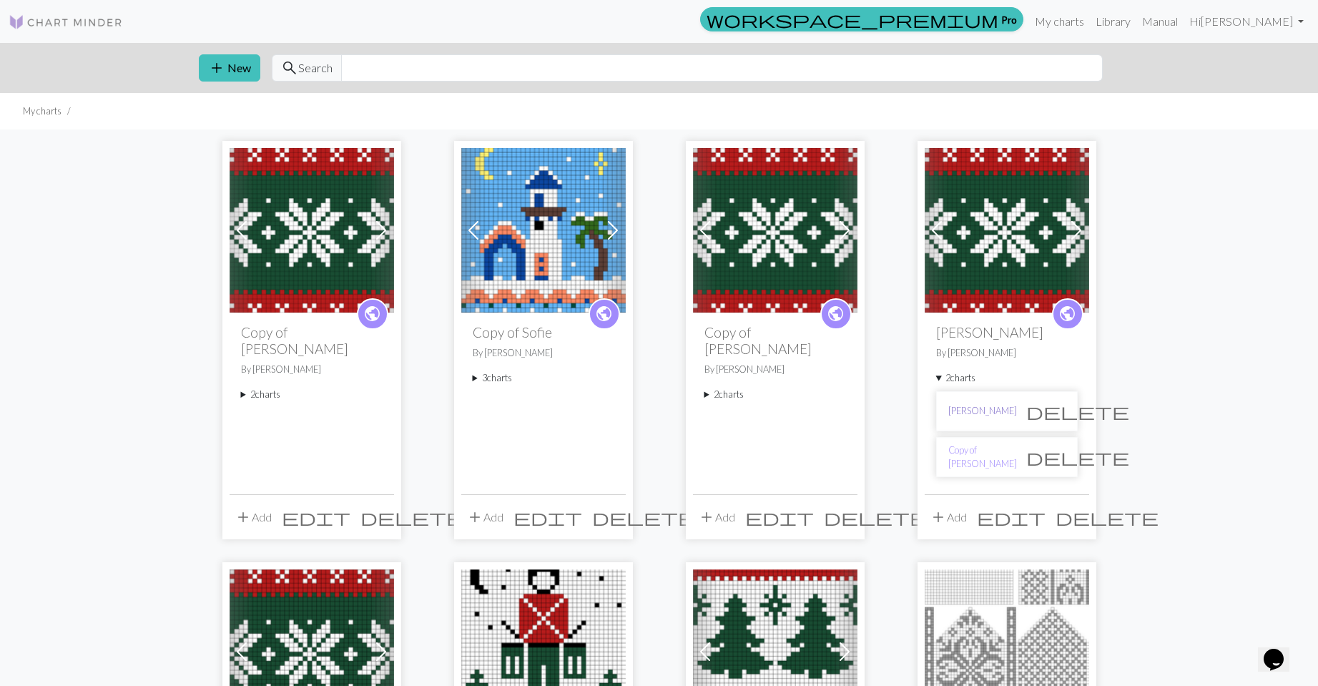
click at [969, 408] on link "[PERSON_NAME]" at bounding box center [982, 411] width 69 height 14
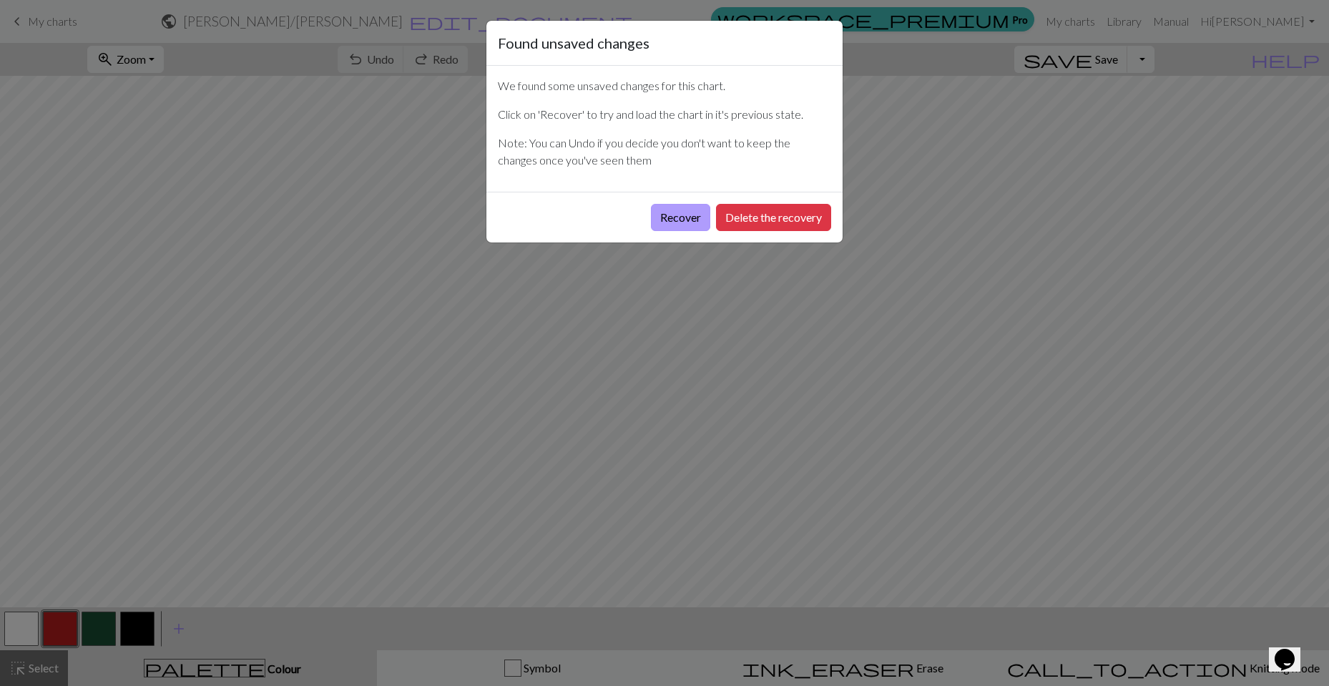
click at [668, 220] on button "Recover" at bounding box center [680, 217] width 59 height 27
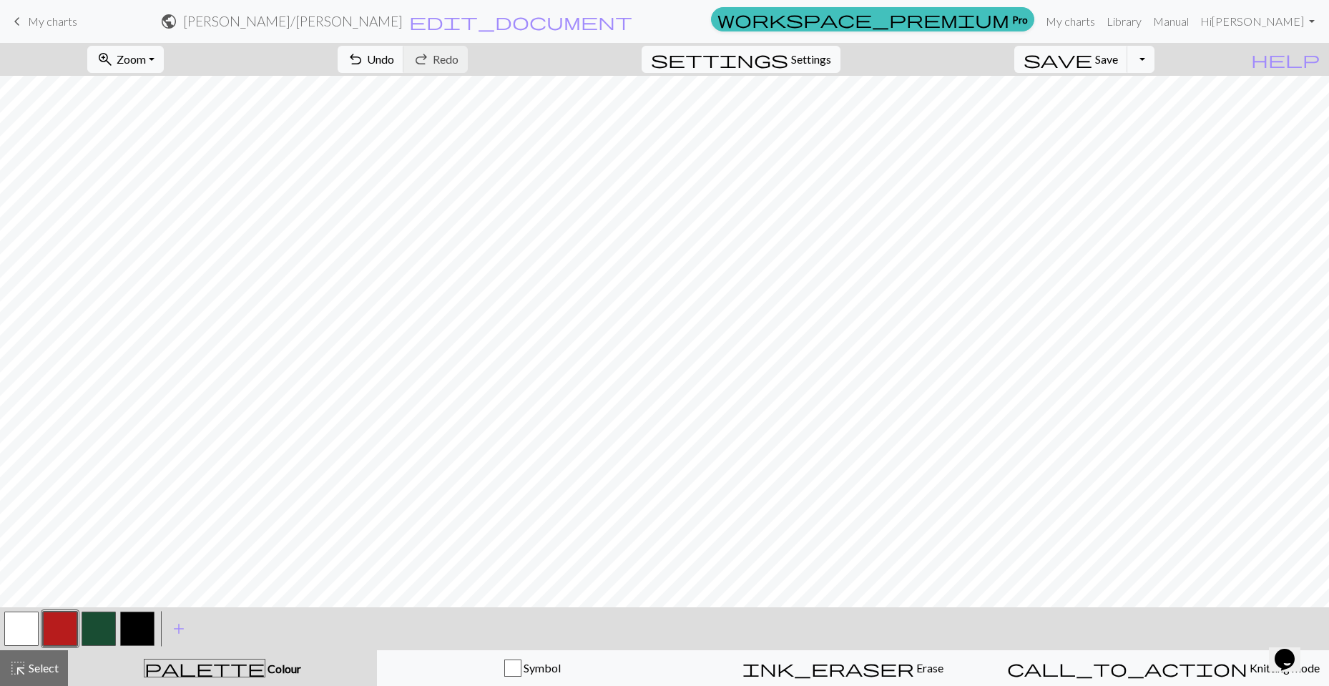
click at [54, 31] on link "keyboard_arrow_left My charts" at bounding box center [43, 21] width 69 height 24
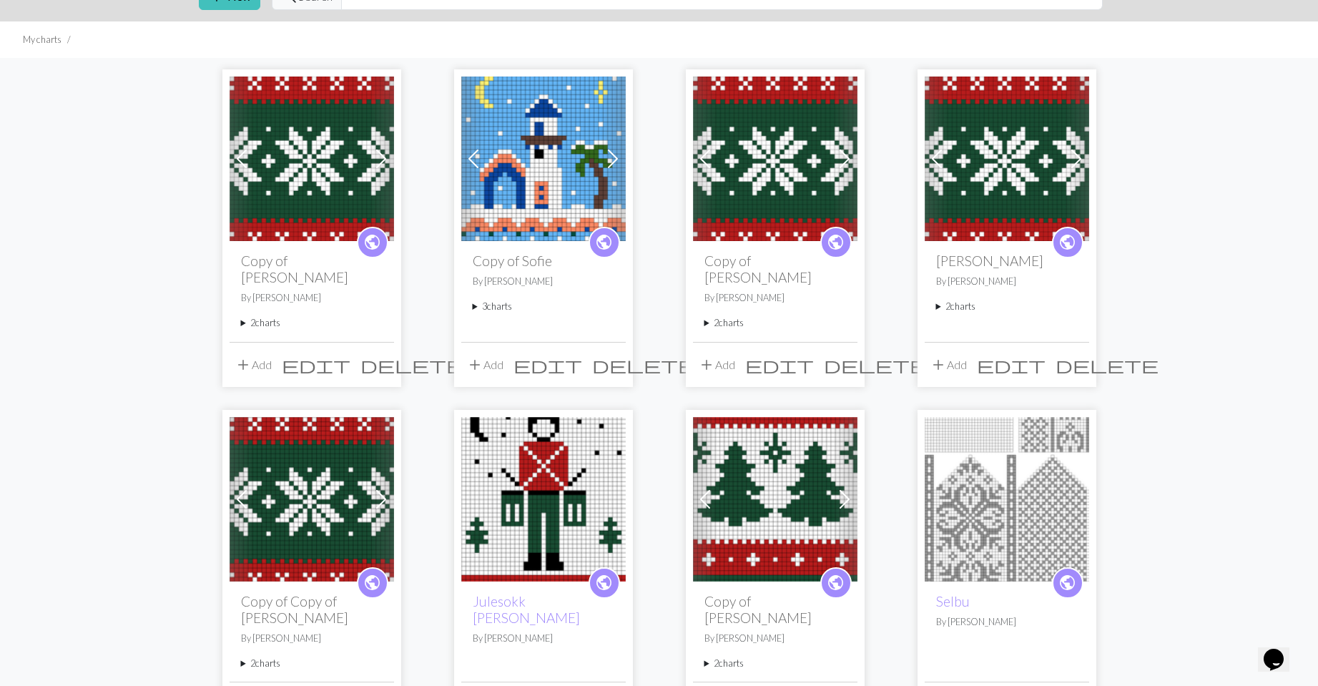
scroll to position [358, 0]
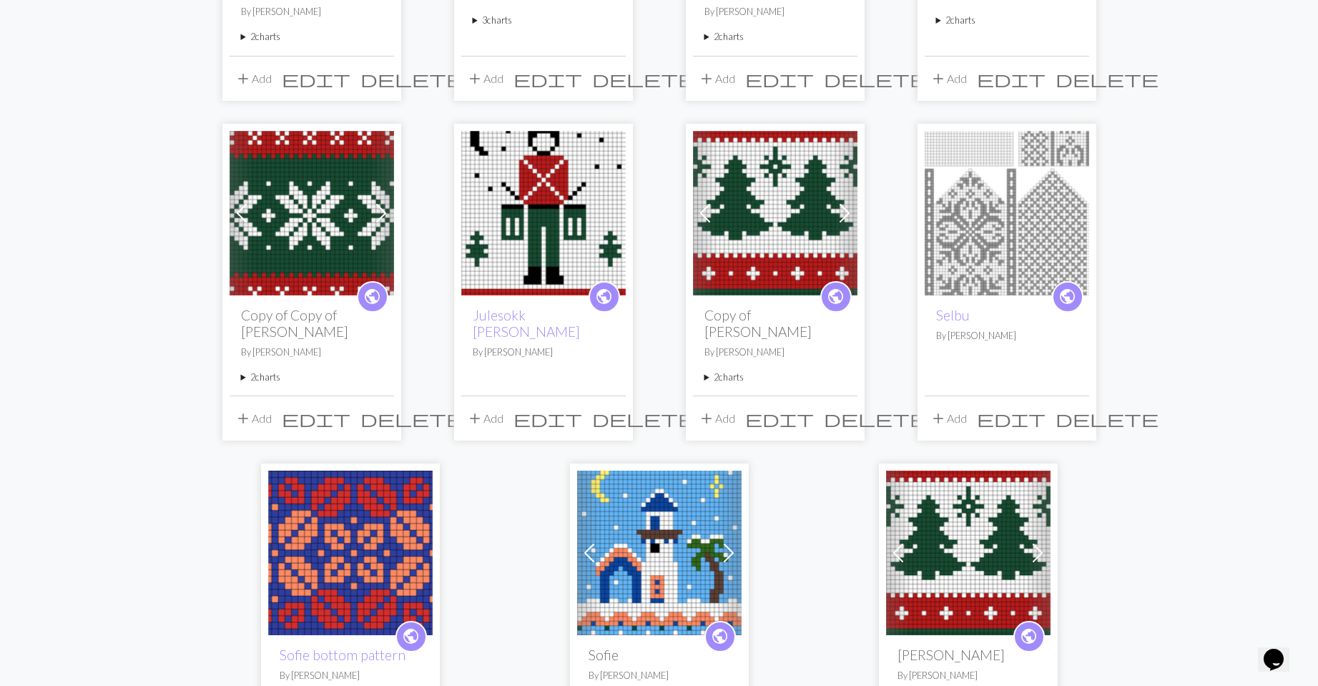
click at [273, 371] on summary "2 charts" at bounding box center [312, 378] width 142 height 14
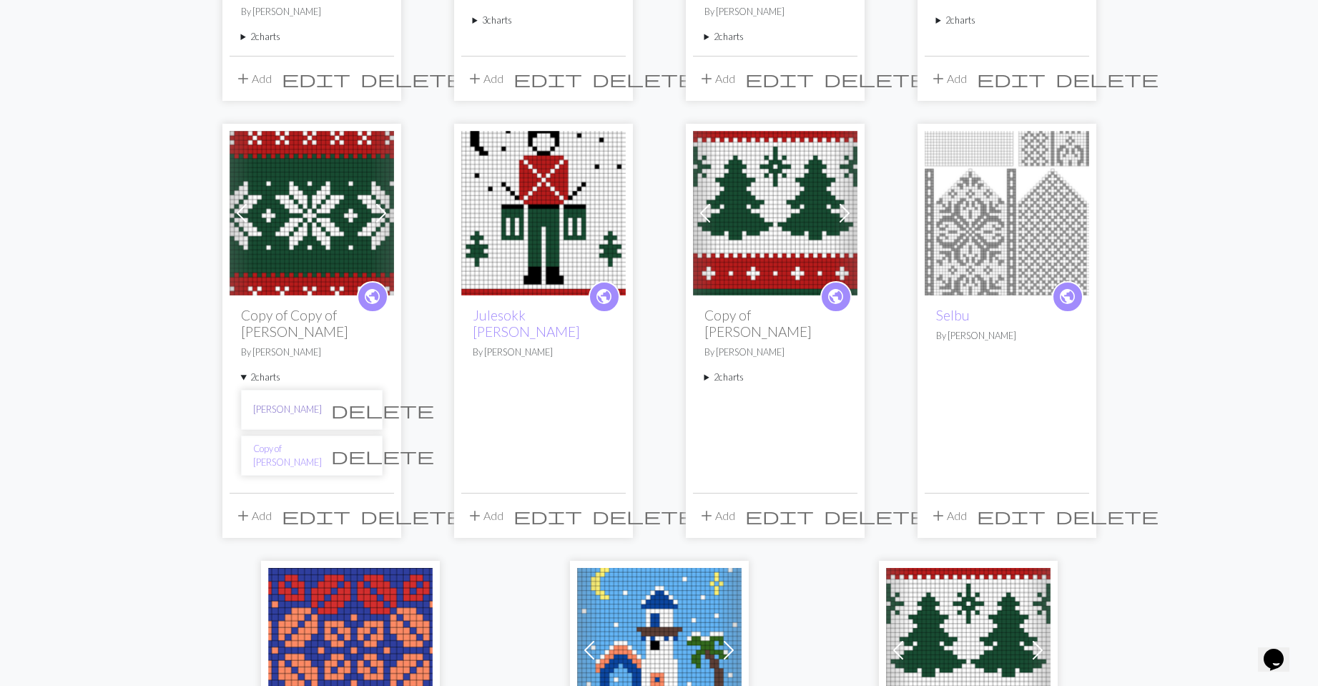
click at [299, 403] on link "[PERSON_NAME]" at bounding box center [287, 410] width 69 height 14
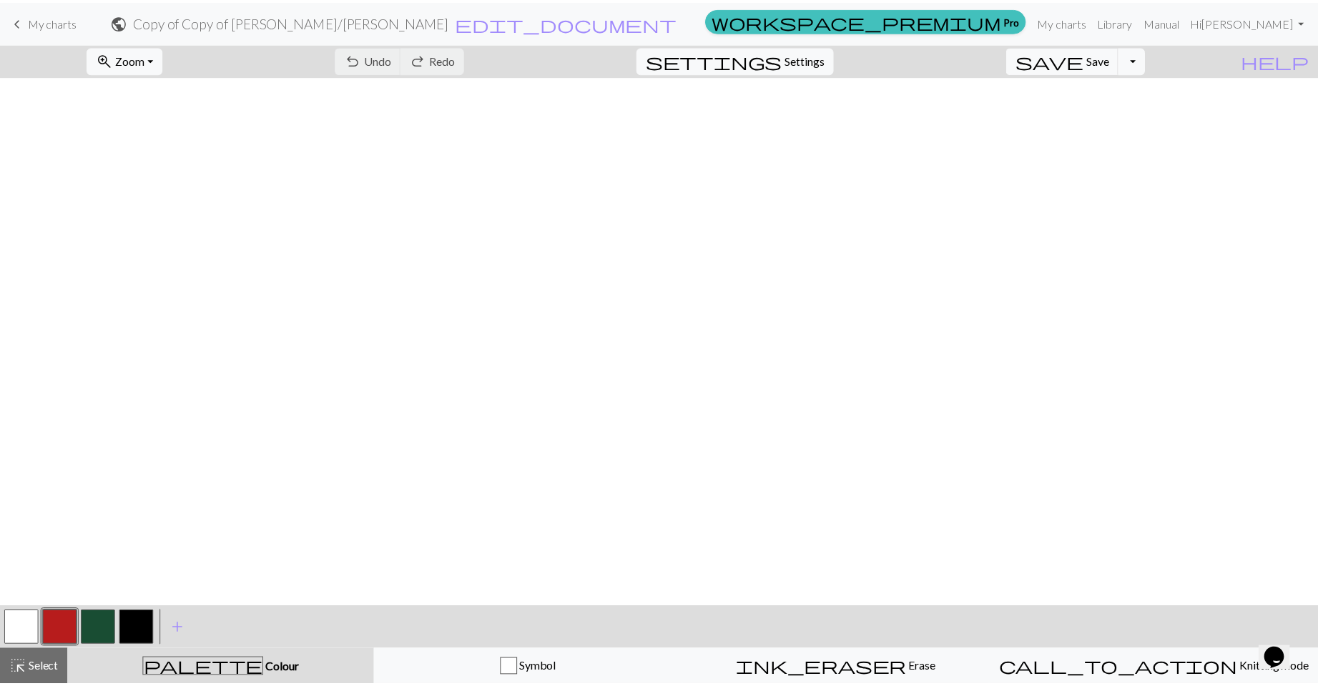
scroll to position [644, 0]
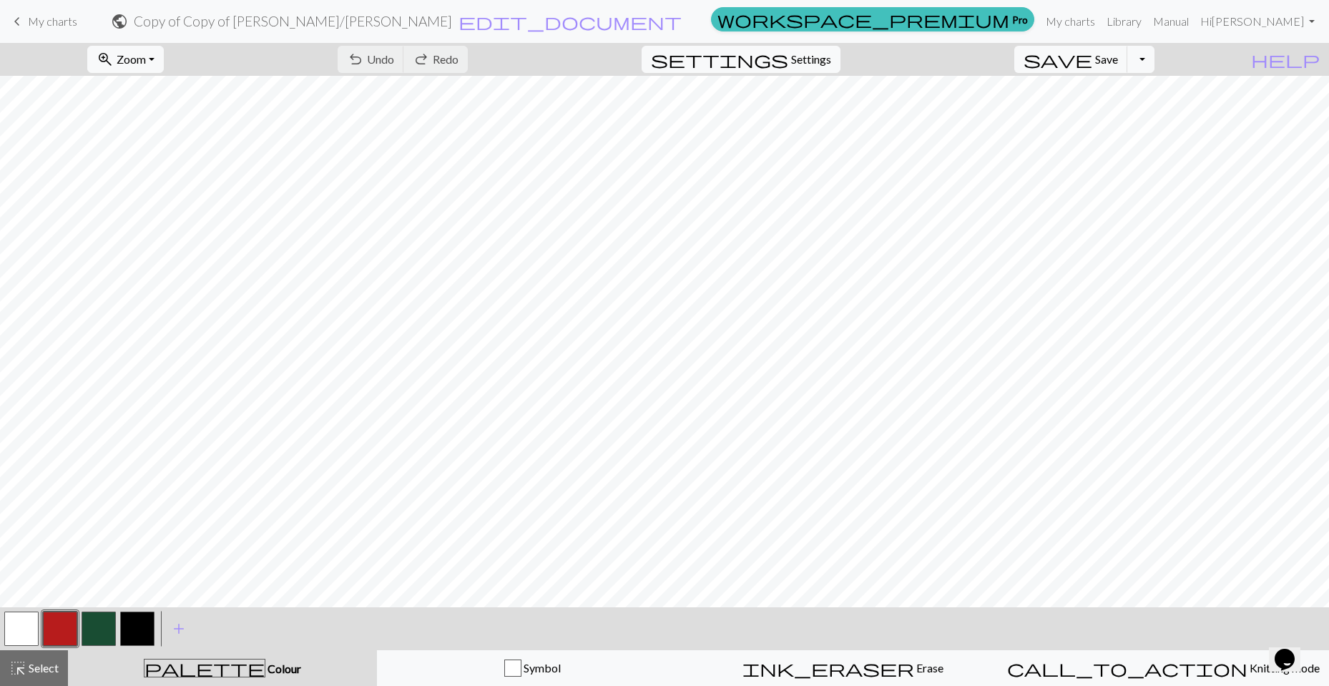
click at [57, 21] on span "My charts" at bounding box center [52, 21] width 49 height 14
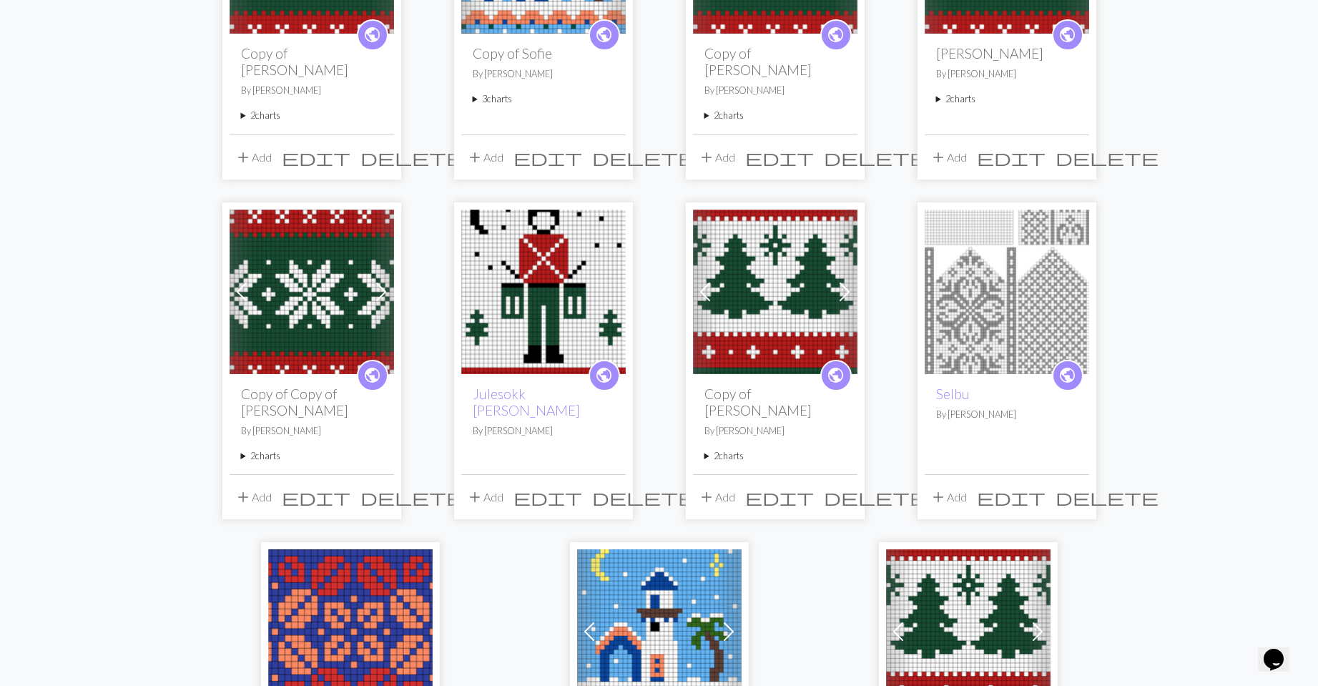
scroll to position [358, 0]
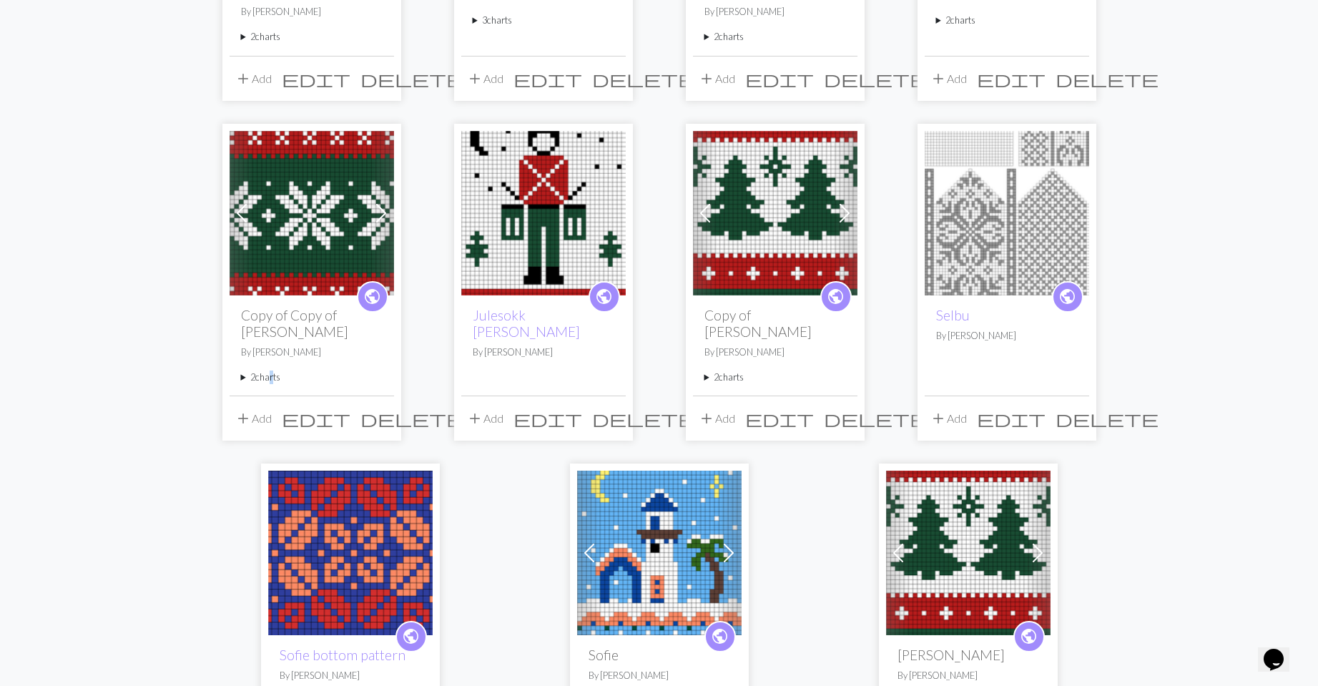
click at [270, 371] on summary "2 charts" at bounding box center [312, 378] width 142 height 14
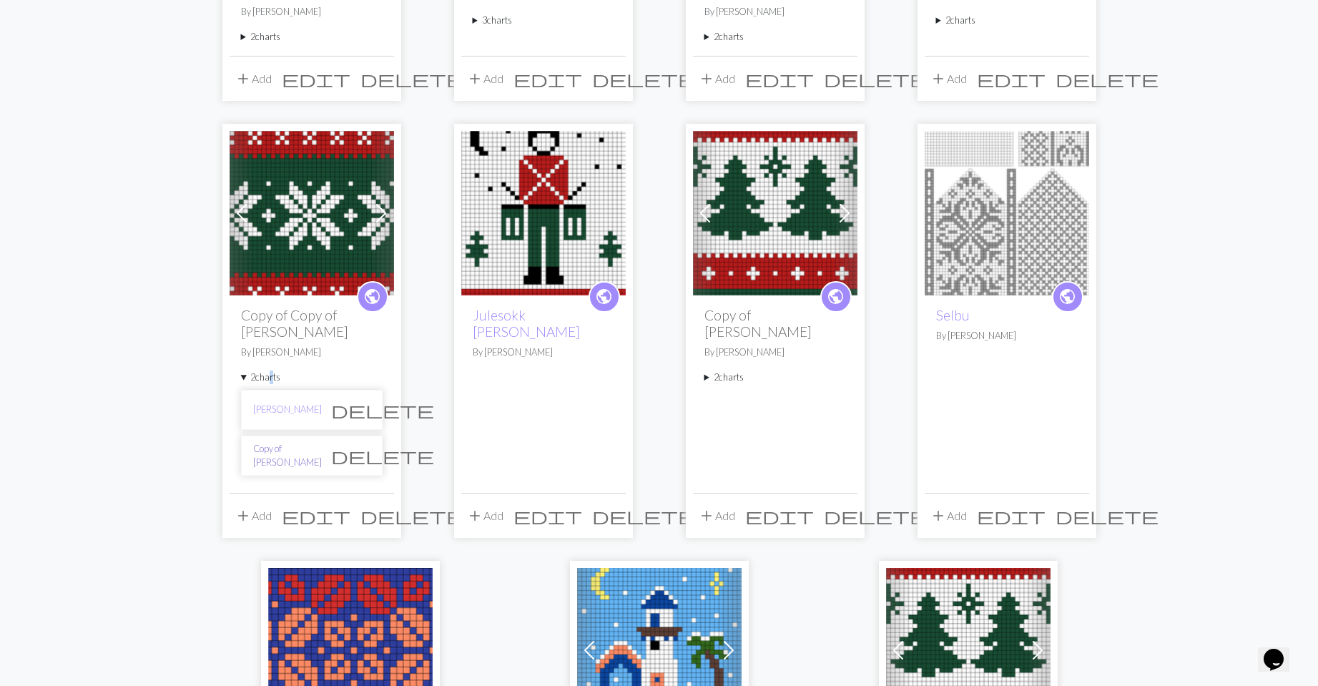
click at [298, 445] on link "Copy of [PERSON_NAME]" at bounding box center [287, 455] width 69 height 27
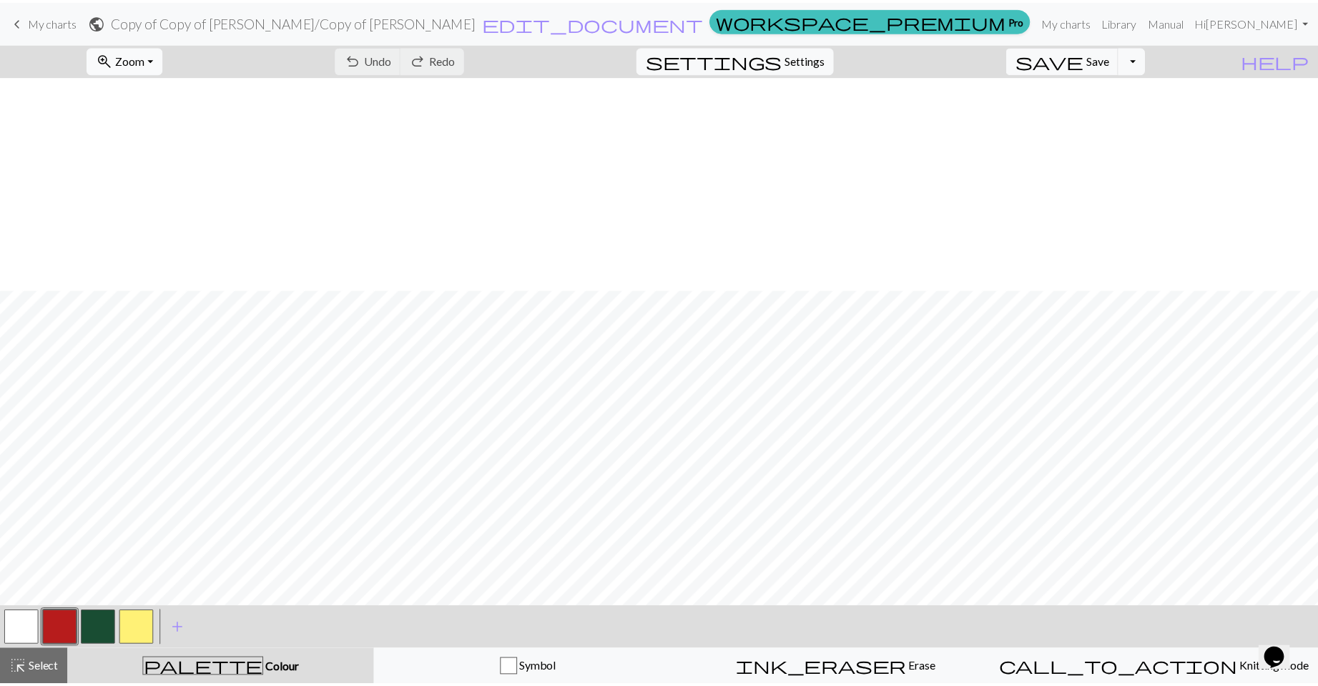
scroll to position [429, 0]
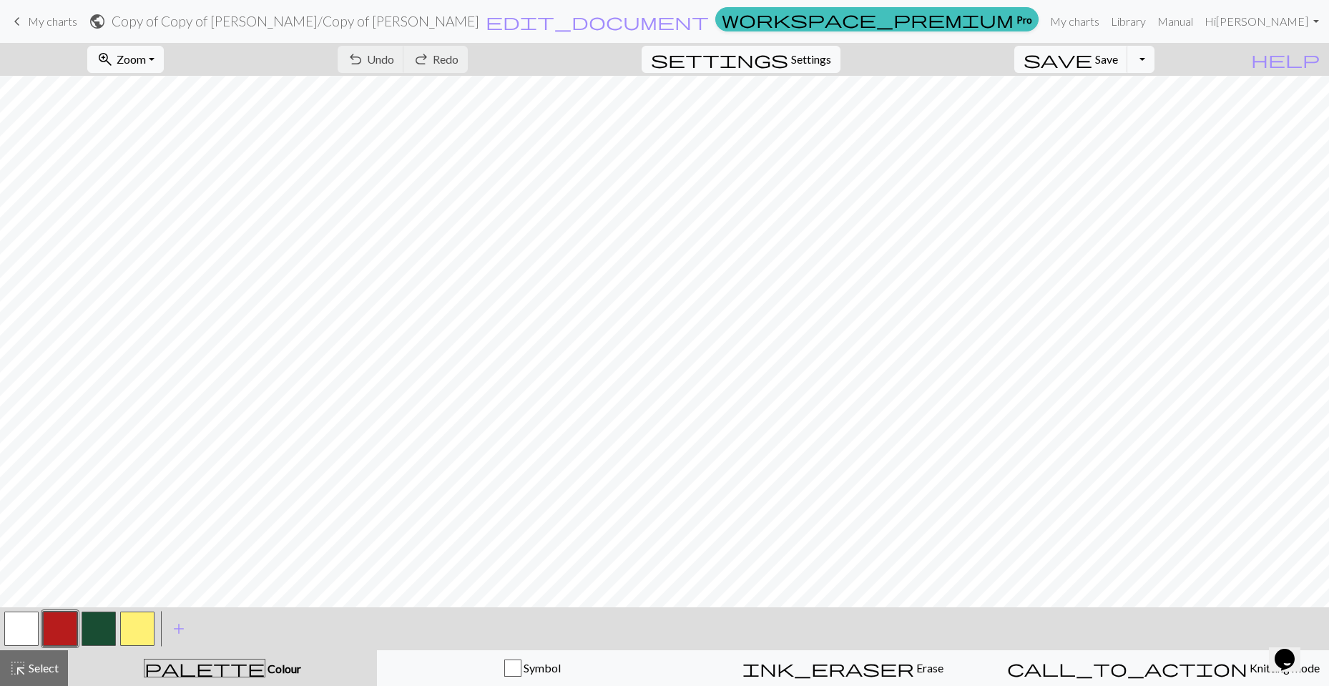
click at [35, 17] on span "My charts" at bounding box center [52, 21] width 49 height 14
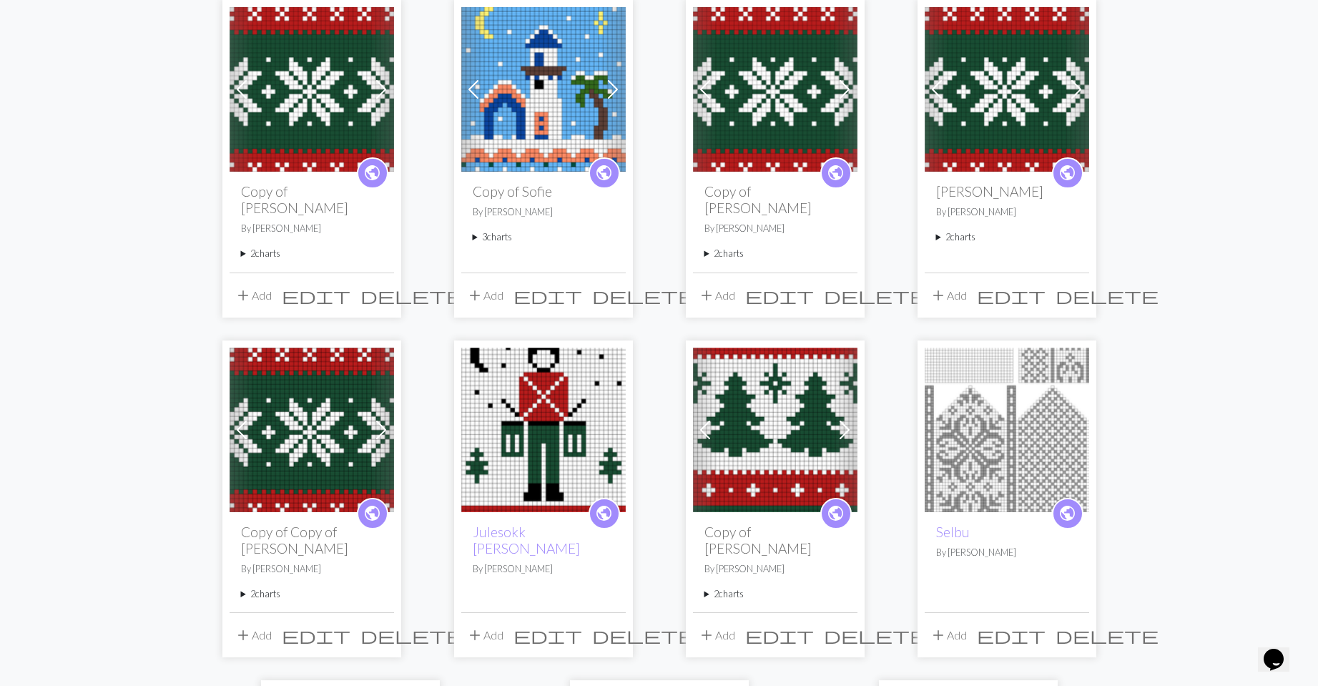
scroll to position [501, 0]
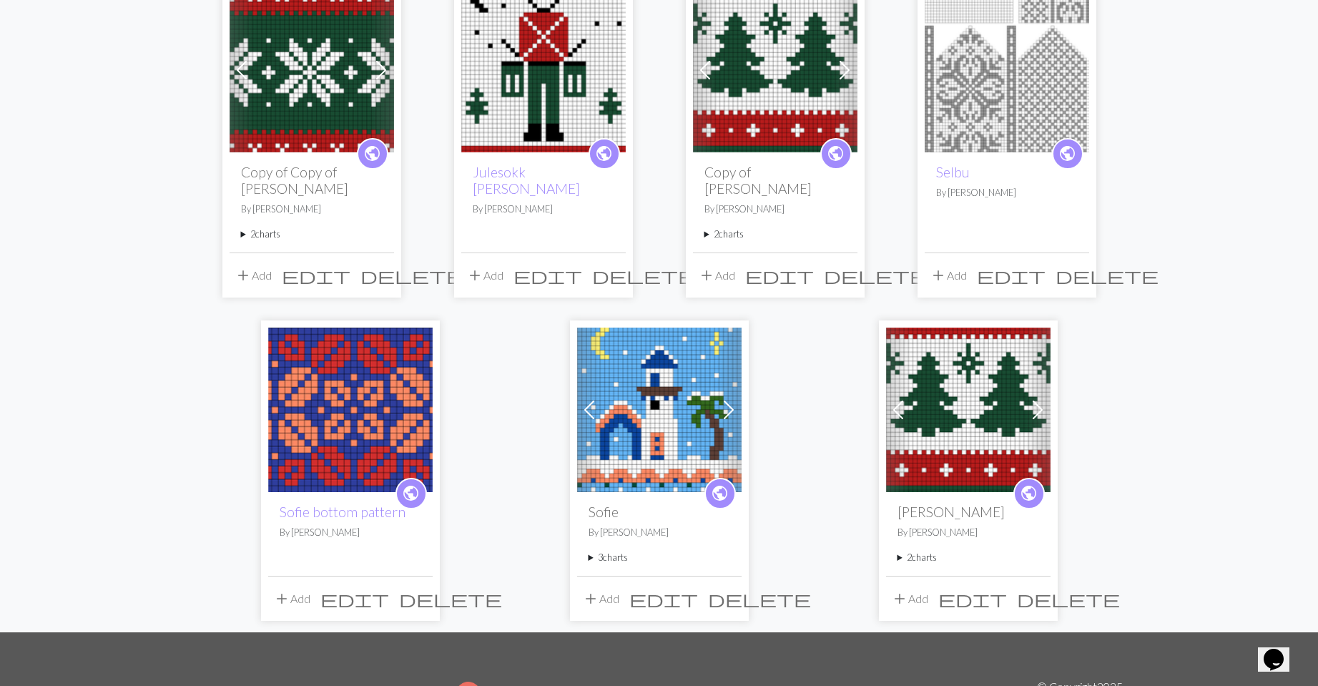
click at [715, 227] on summary "2 charts" at bounding box center [776, 234] width 142 height 14
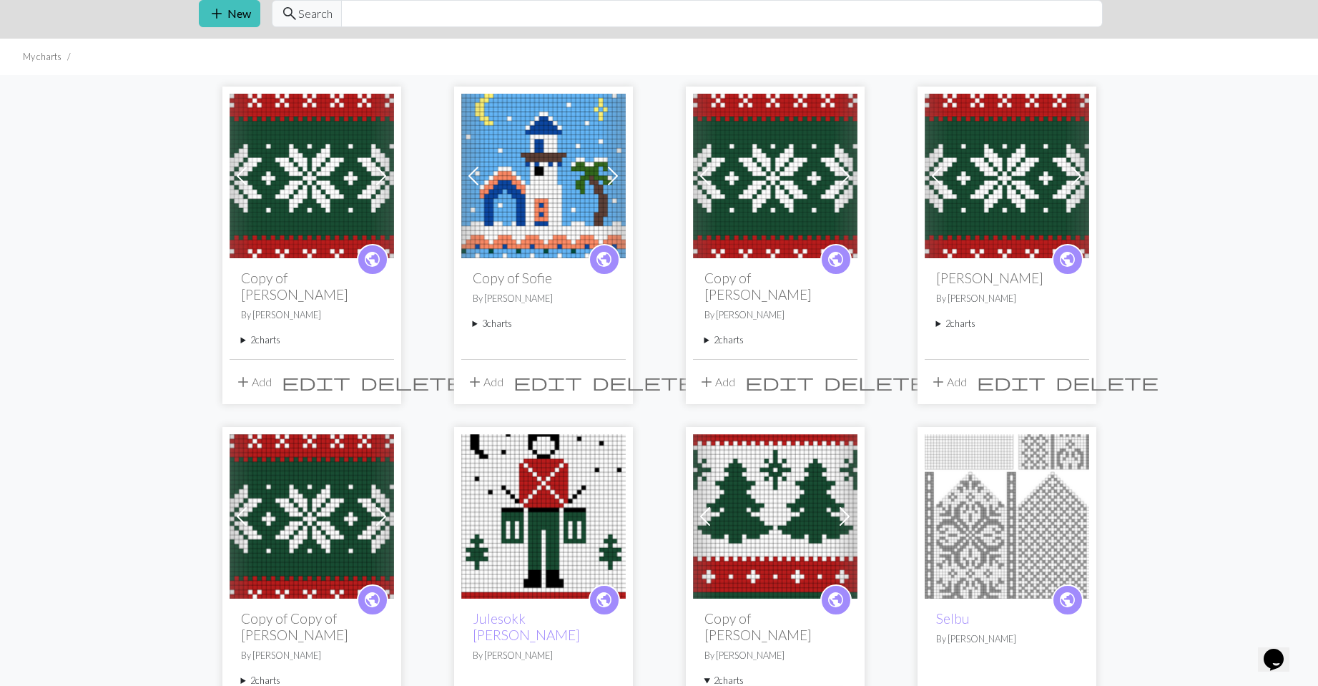
scroll to position [0, 0]
